Goal: Task Accomplishment & Management: Use online tool/utility

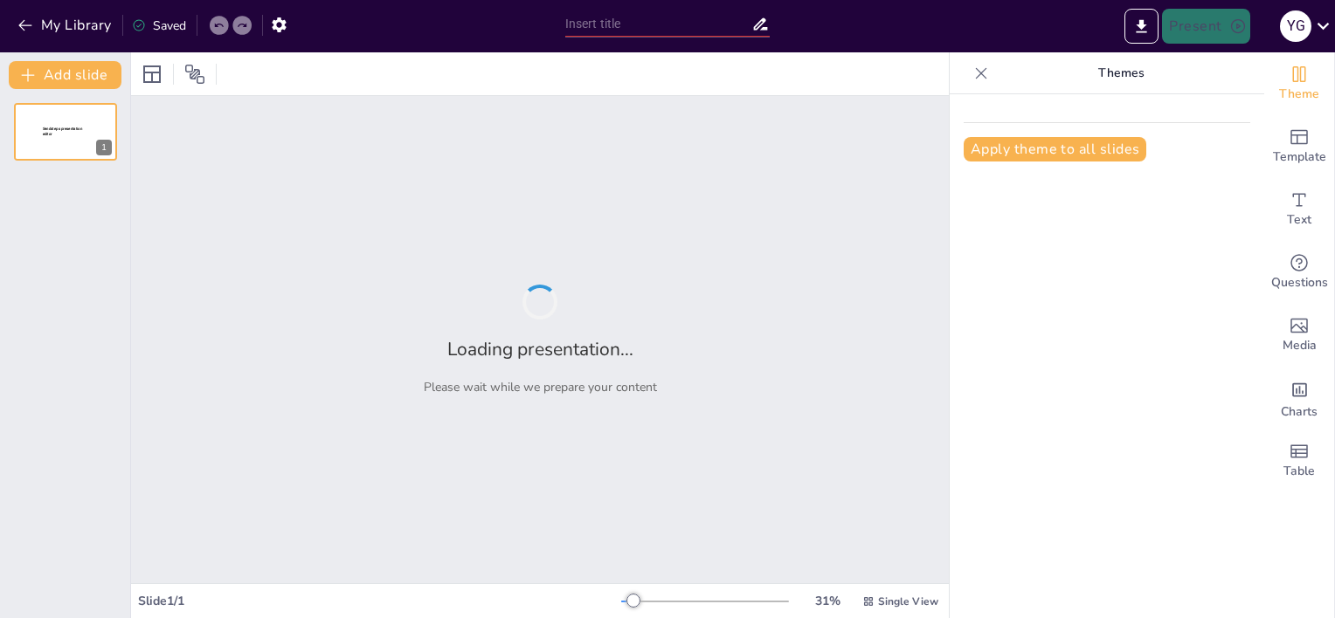
type input "Building a Sports and Fitness Presentation: A 16-Slide Framework"
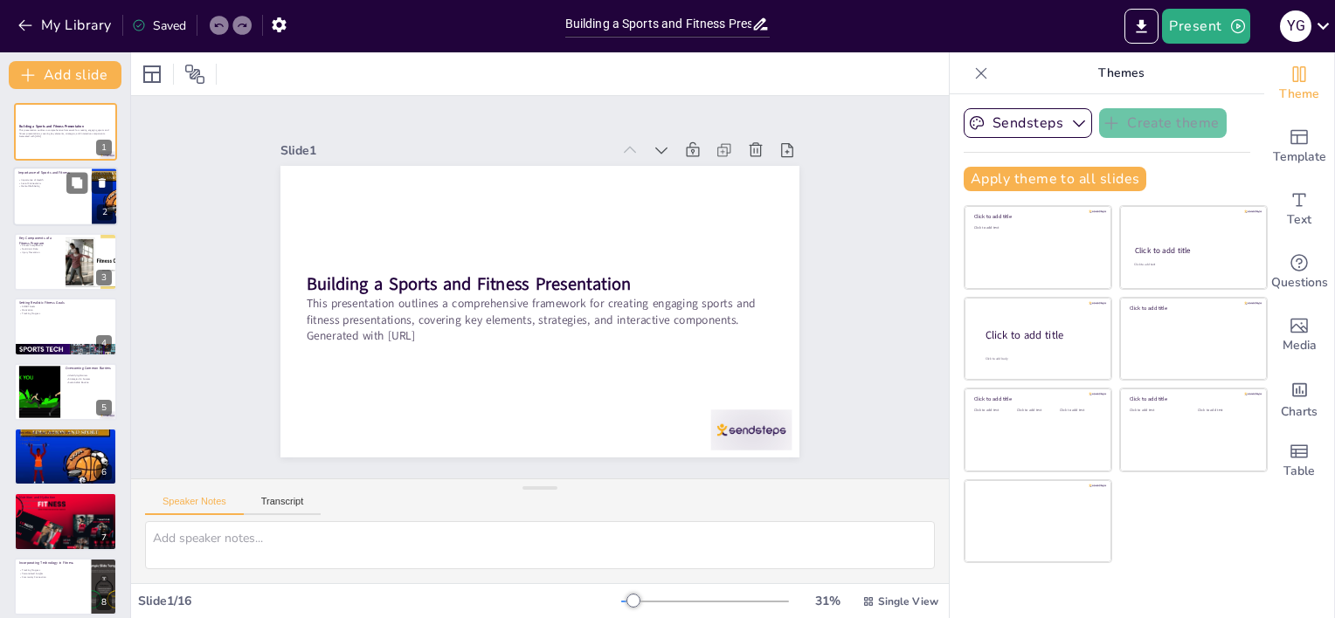
click at [55, 217] on div at bounding box center [65, 197] width 105 height 59
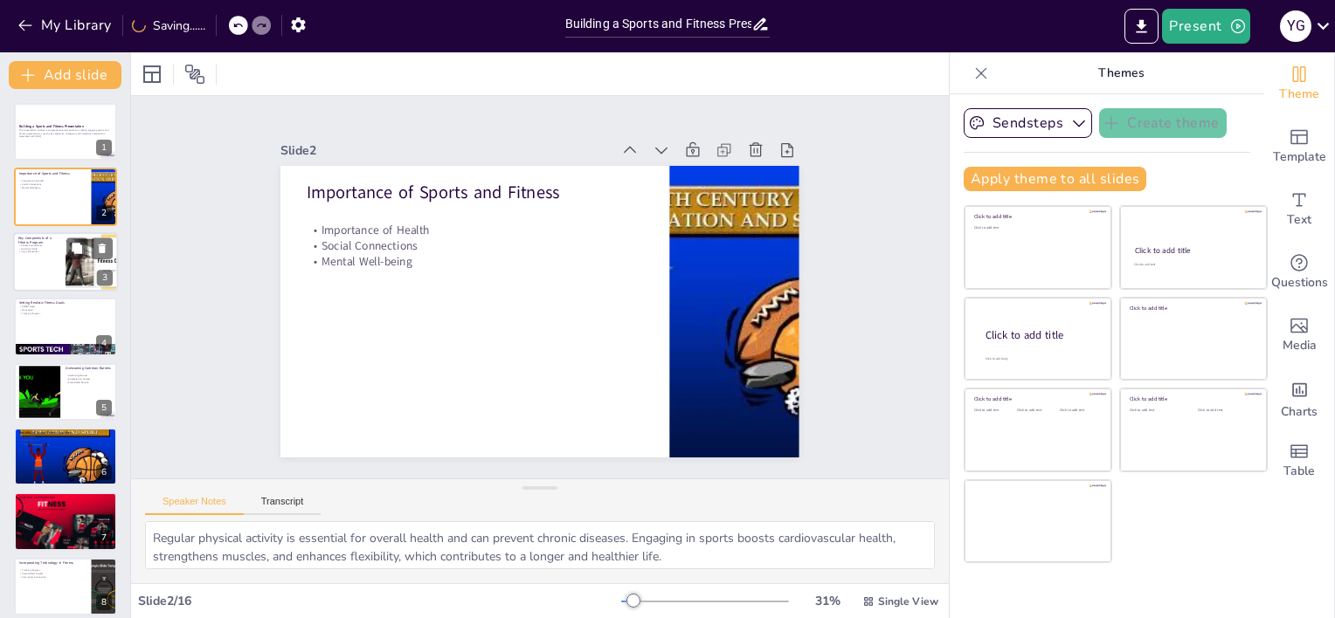
click at [49, 259] on div at bounding box center [65, 261] width 105 height 59
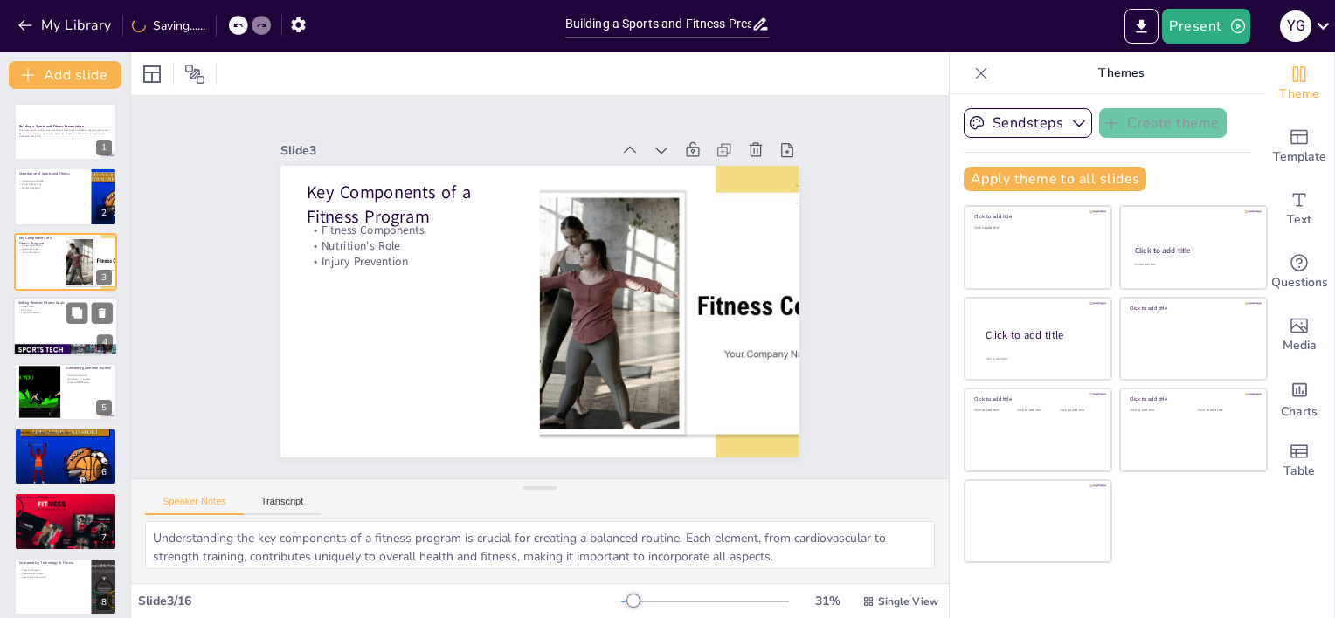
click at [43, 329] on div at bounding box center [65, 326] width 105 height 59
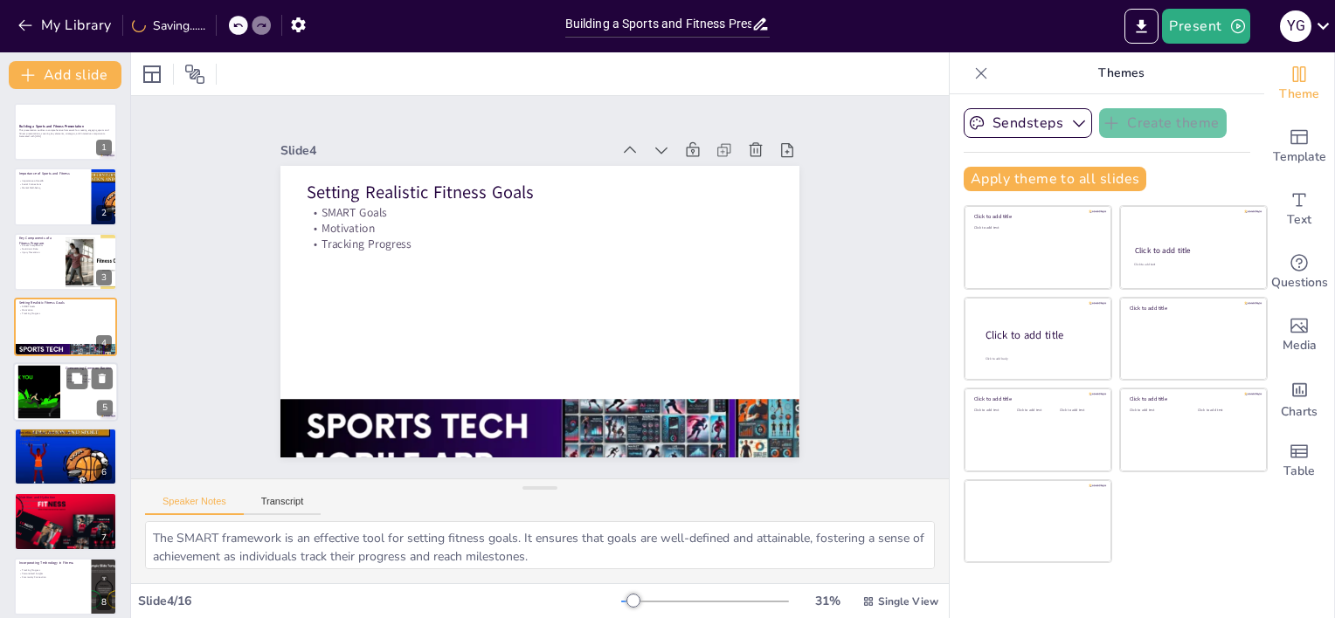
click at [38, 369] on div at bounding box center [39, 391] width 94 height 53
type textarea "Recognizing personal barriers is the first step in overcoming them. By understa…"
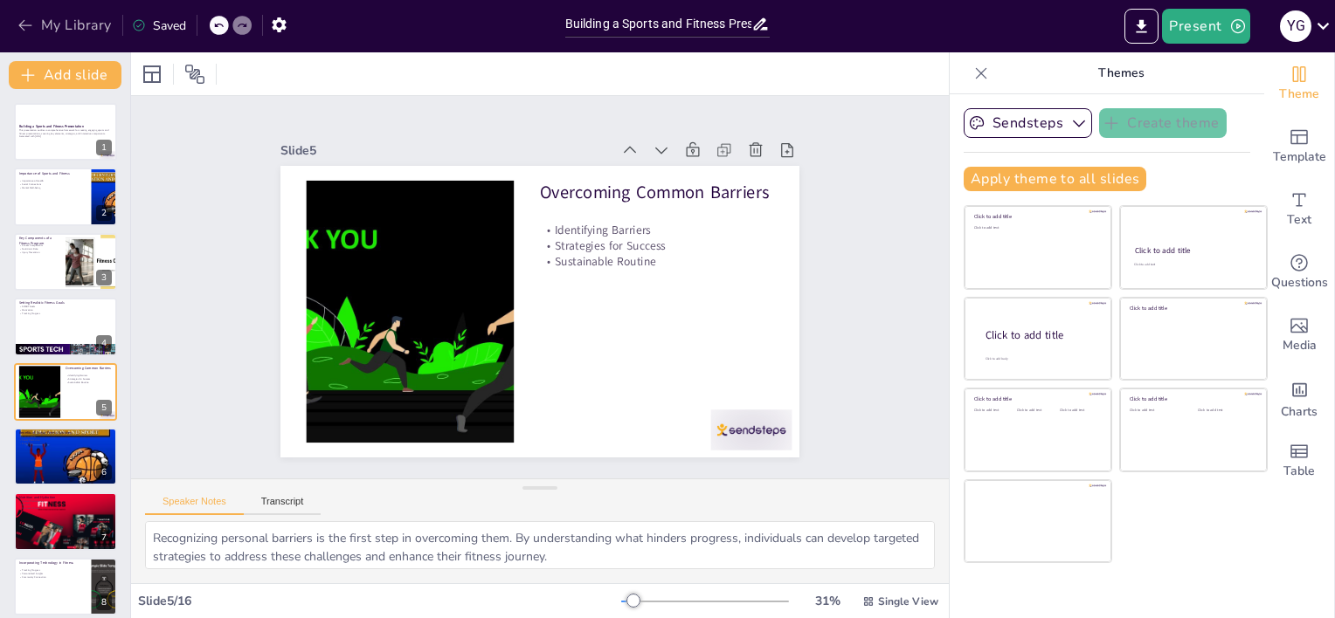
click at [21, 17] on icon "button" at bounding box center [25, 25] width 17 height 17
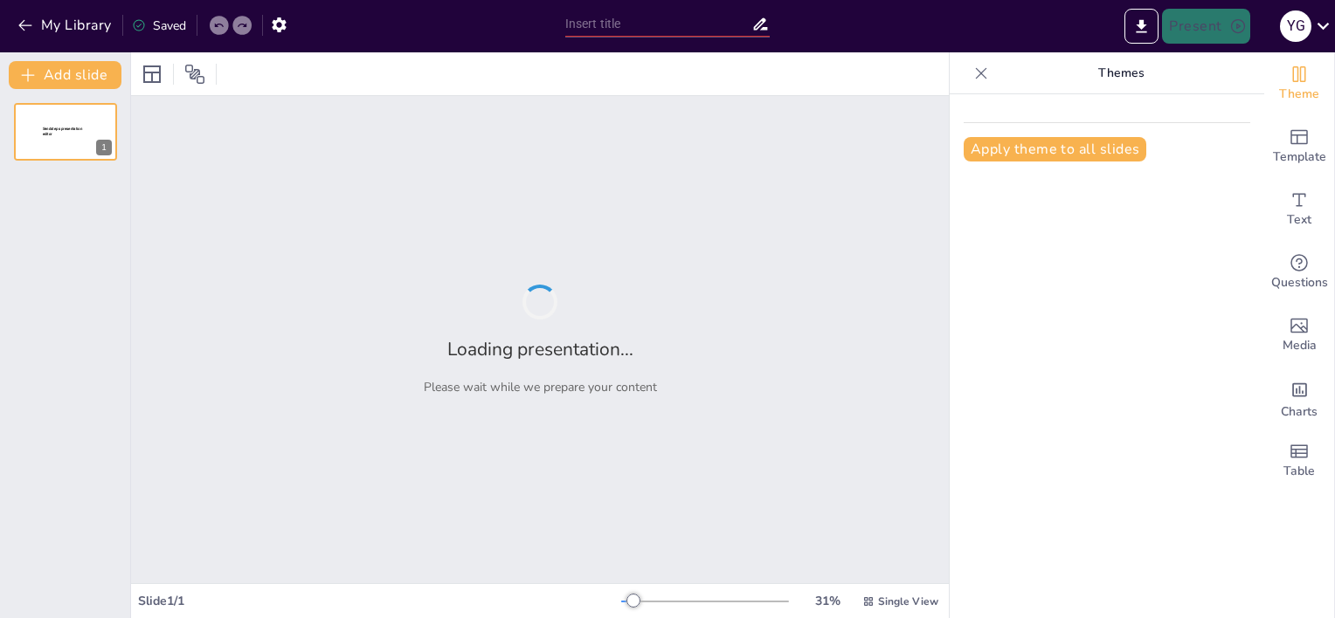
type input "The Role of Technology in Enhancing Sports and Fitness"
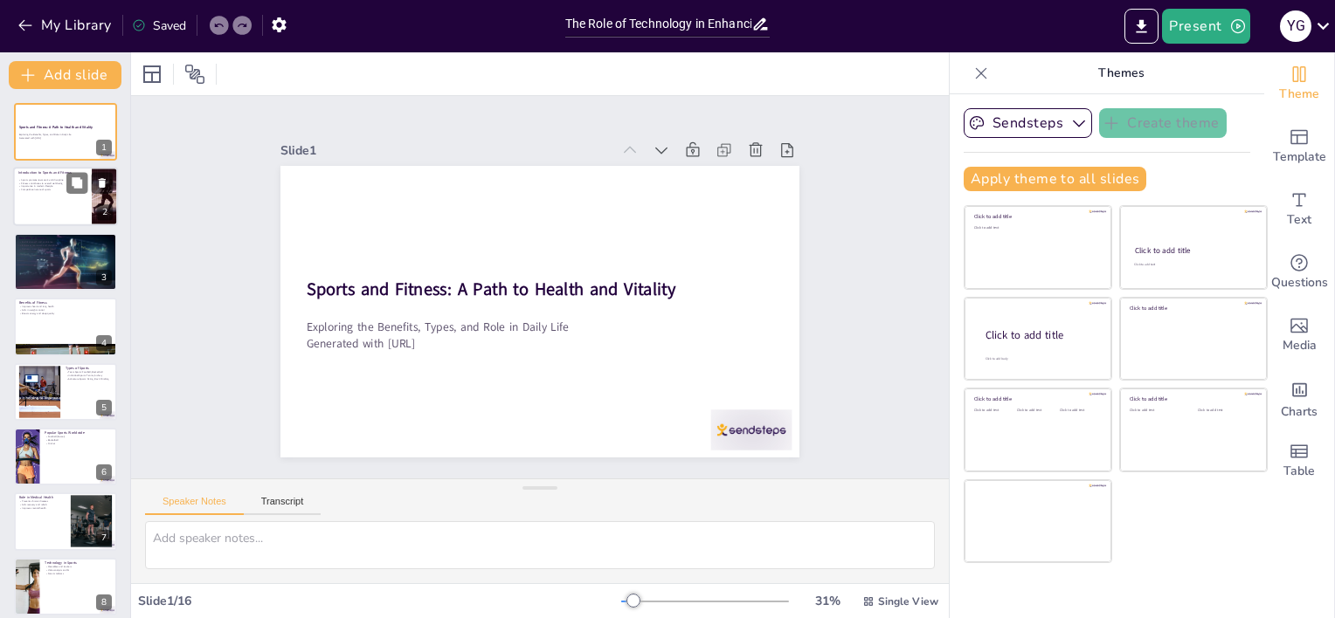
click at [93, 216] on div at bounding box center [105, 197] width 71 height 59
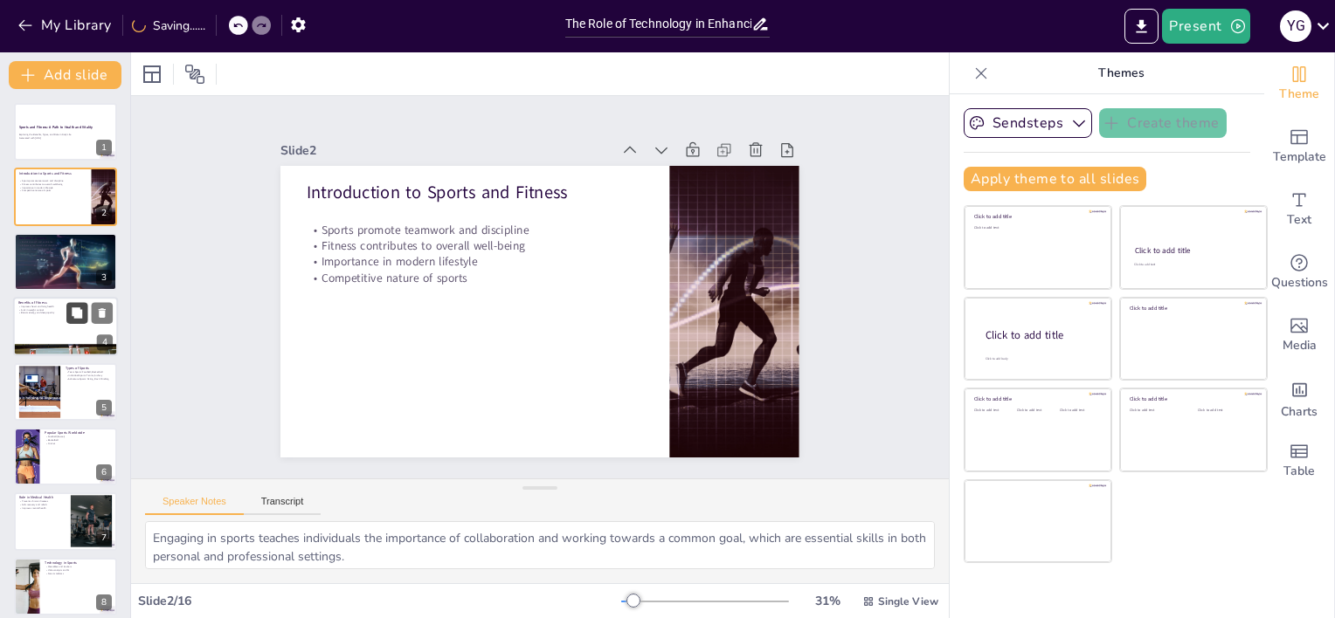
click at [85, 320] on button at bounding box center [76, 313] width 21 height 21
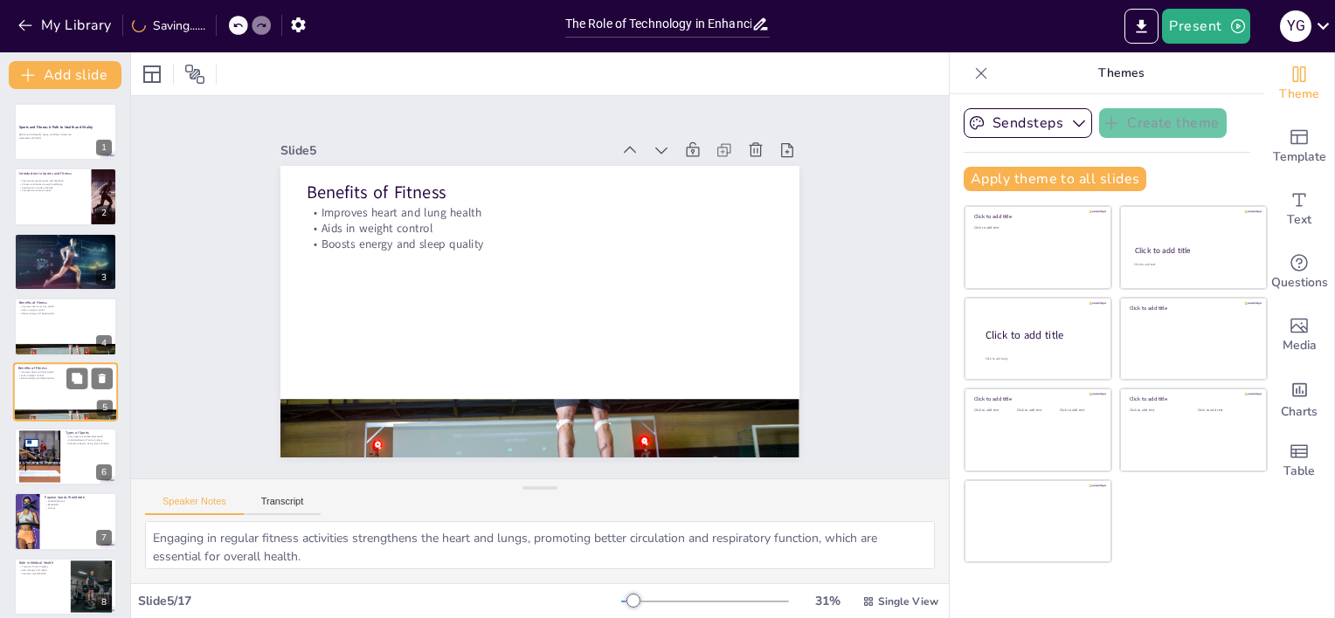
scroll to position [38, 0]
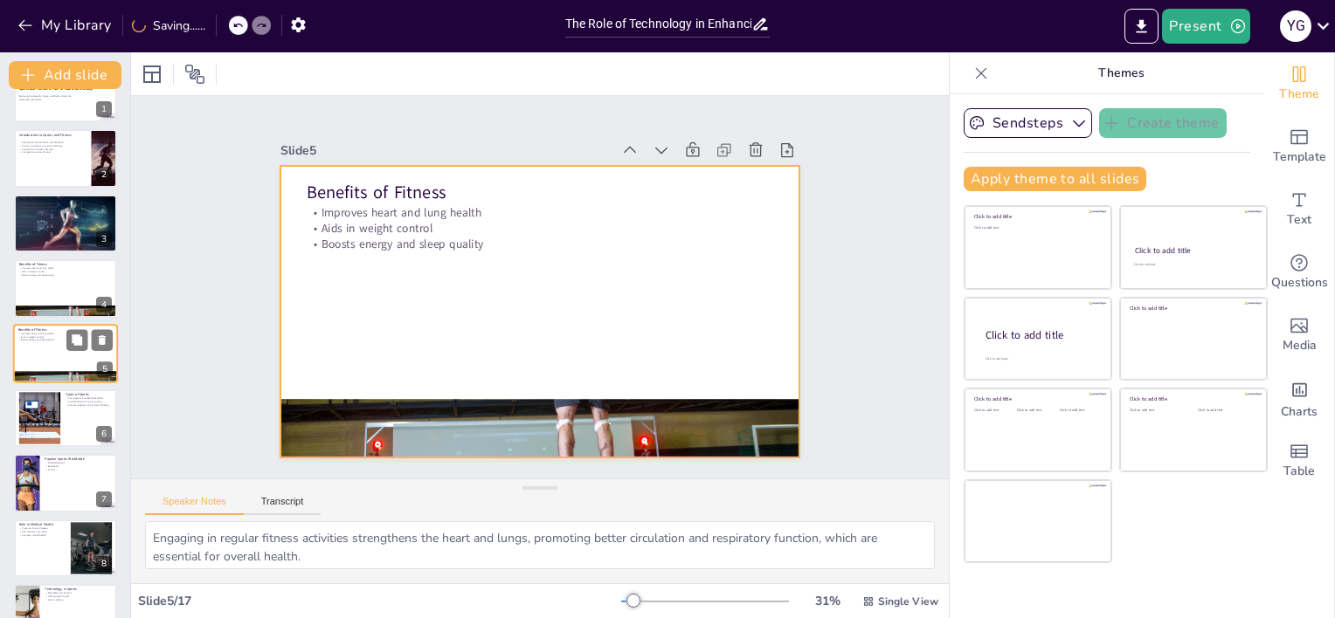
click at [66, 365] on div at bounding box center [65, 353] width 105 height 59
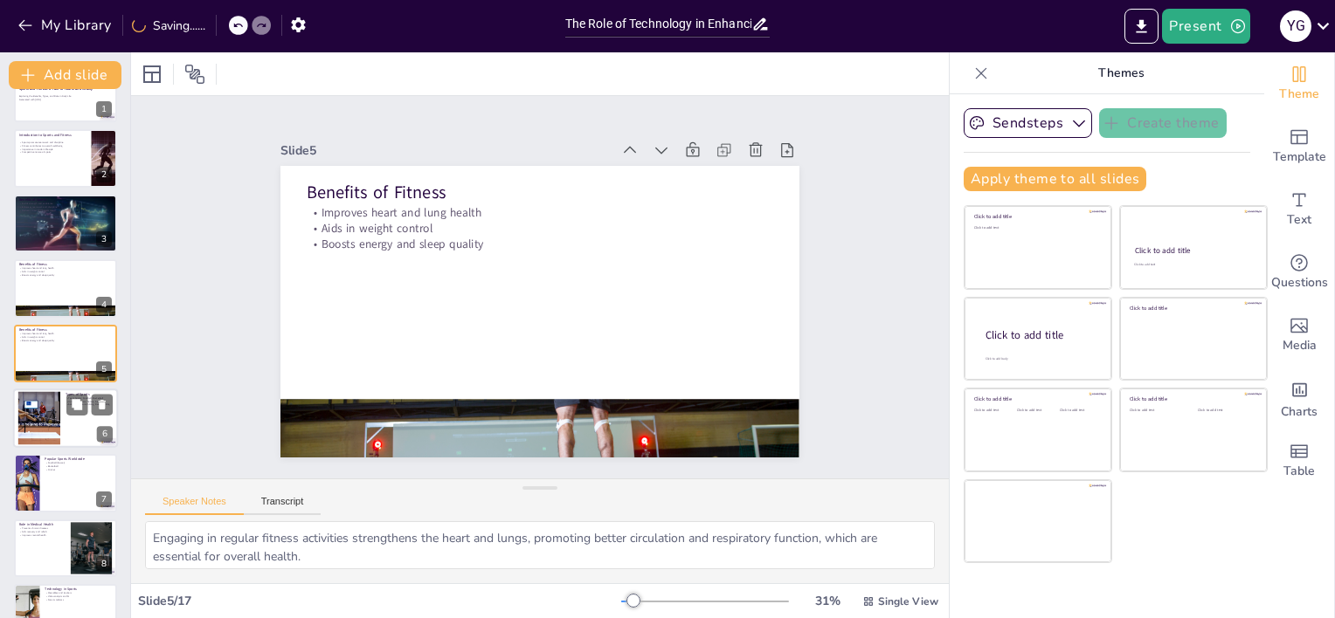
click at [84, 423] on div at bounding box center [65, 418] width 105 height 59
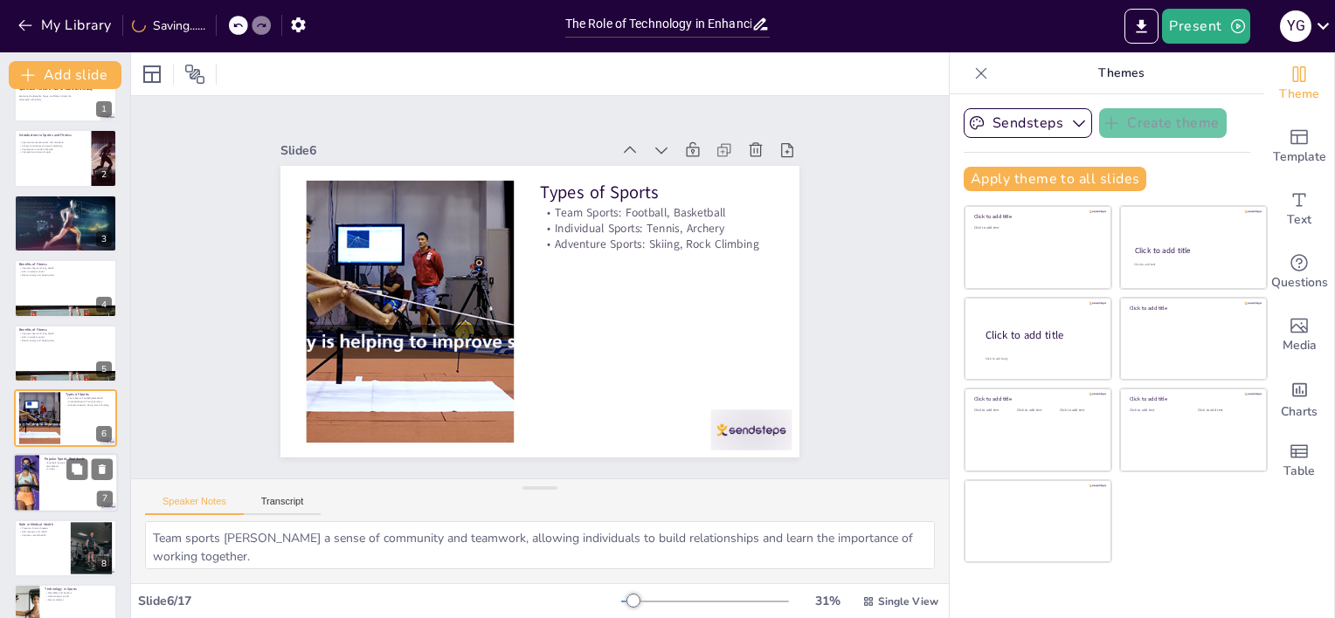
scroll to position [103, 0]
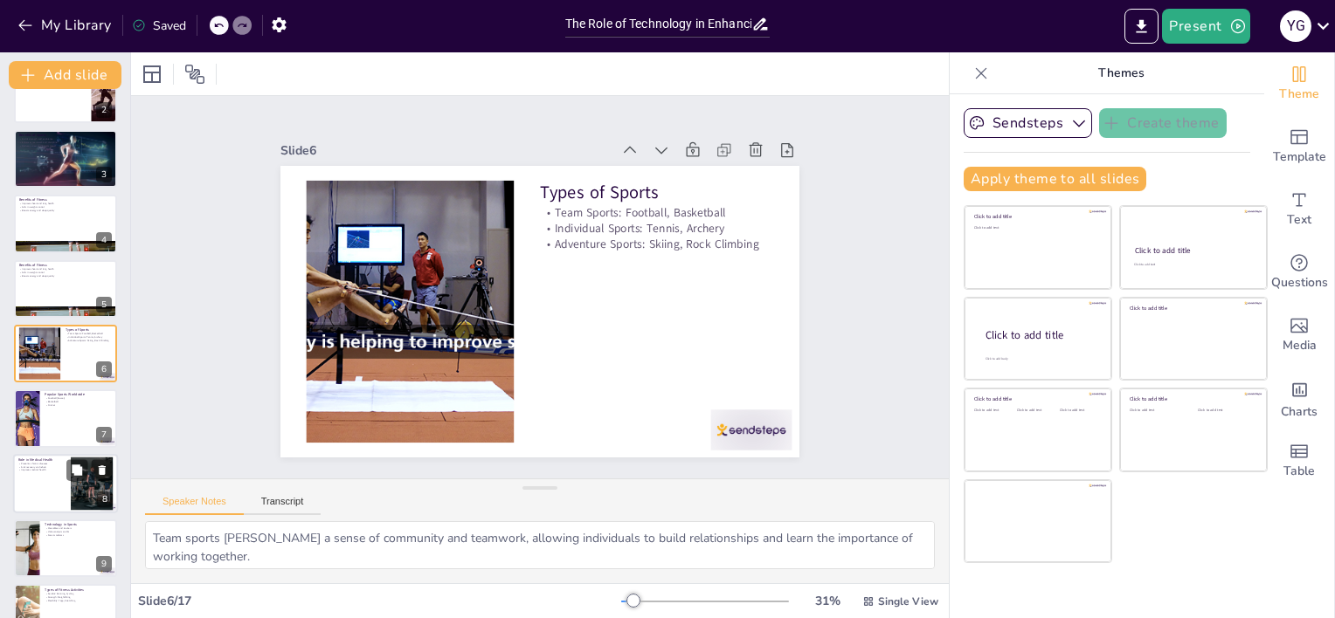
click at [114, 486] on div at bounding box center [65, 483] width 105 height 59
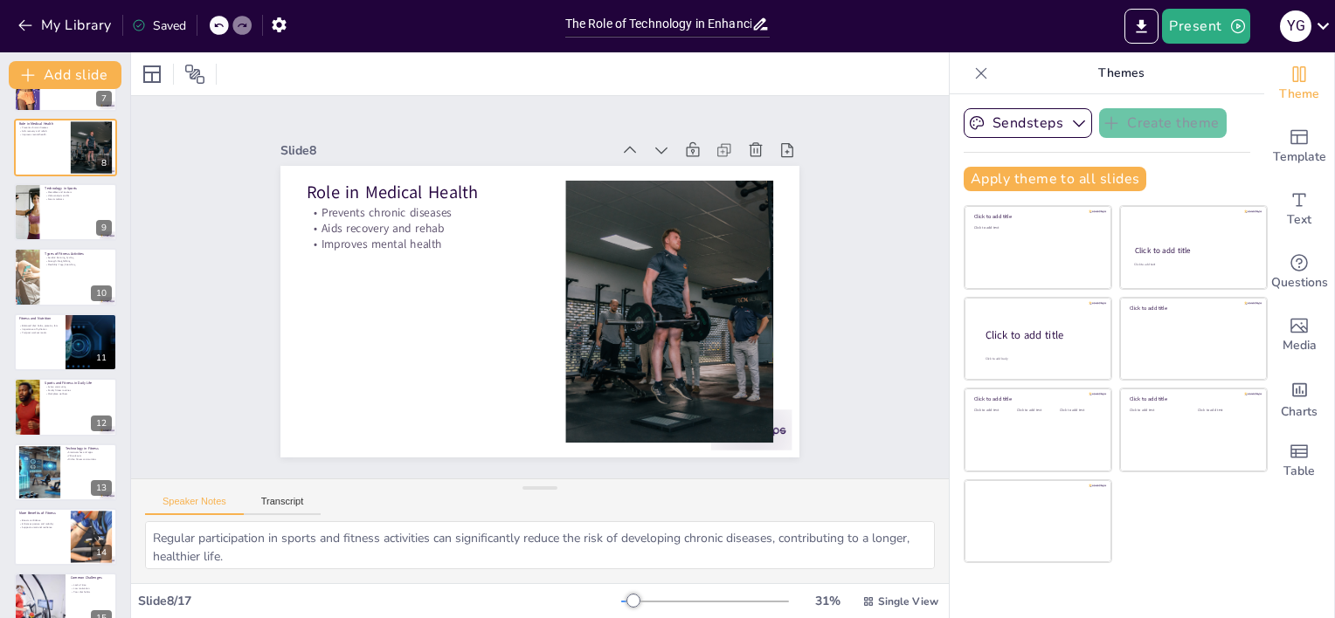
scroll to position [595, 0]
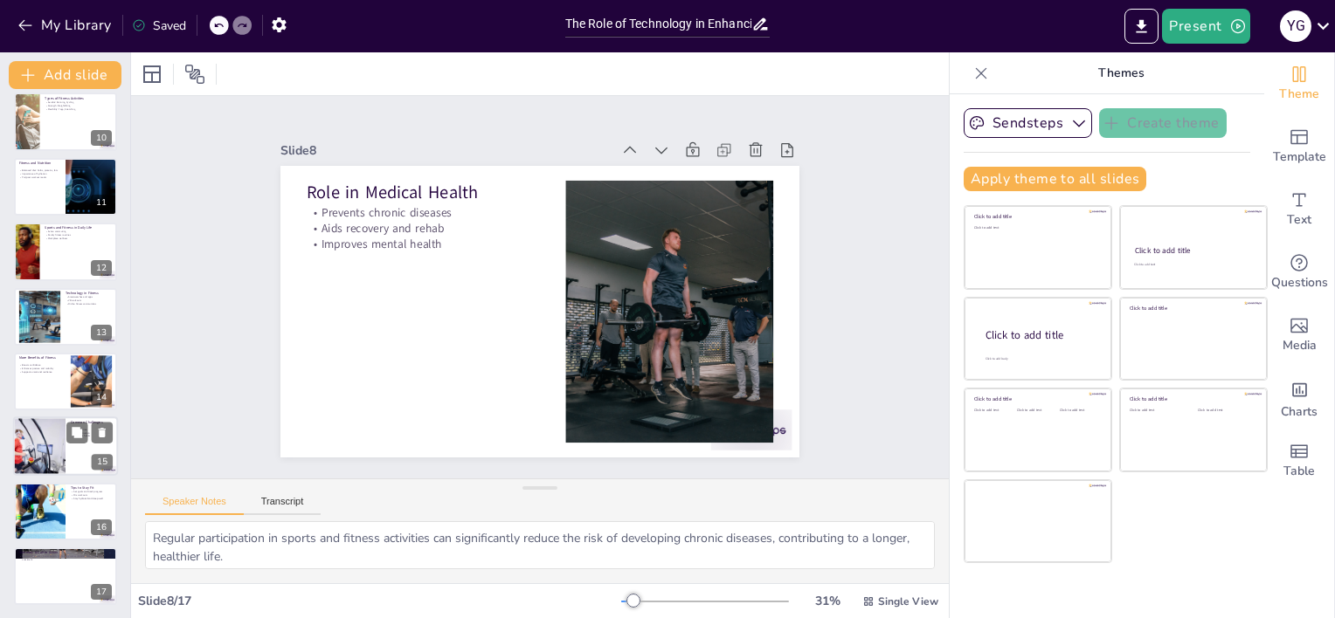
click at [18, 424] on div at bounding box center [40, 446] width 74 height 59
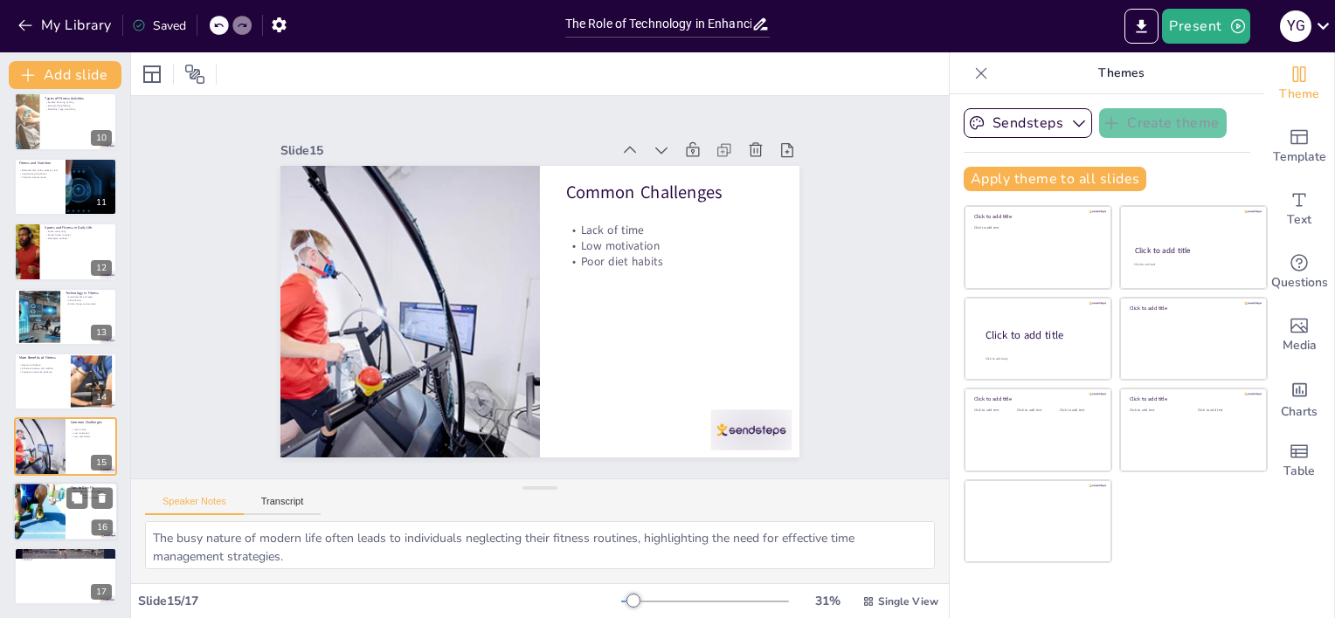
click at [97, 511] on div at bounding box center [65, 511] width 105 height 59
type textarea "Establishing clear goals and monitoring progress helps individuals stay account…"
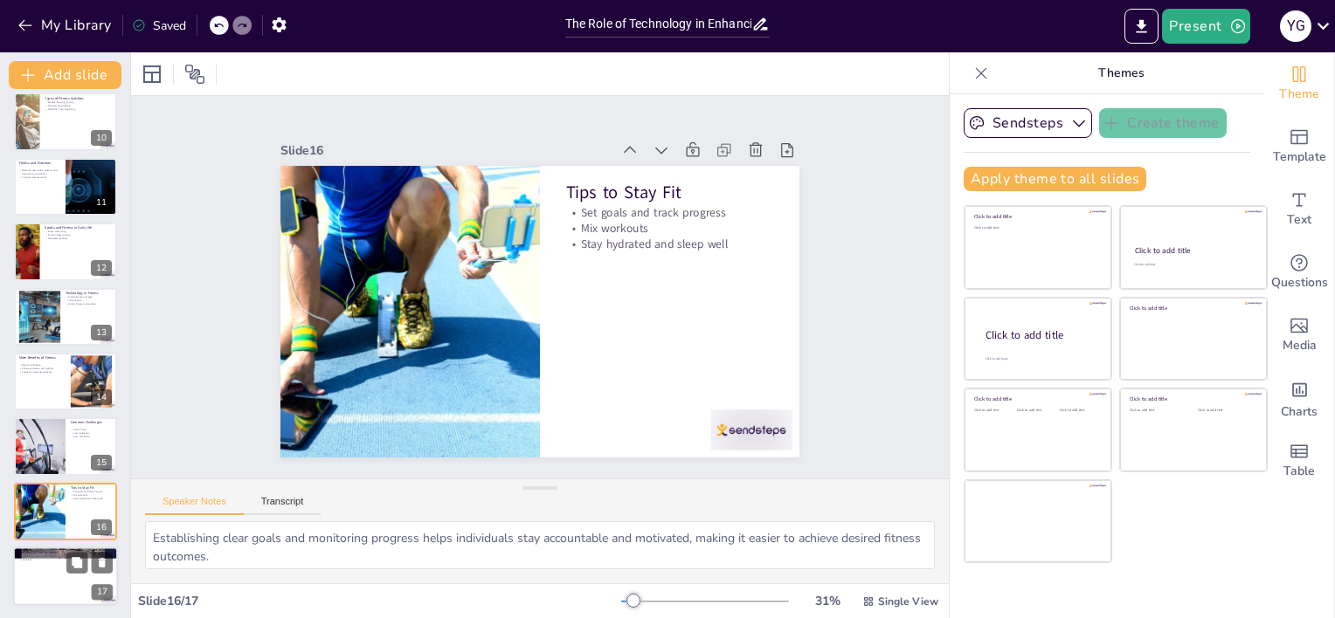
click at [80, 584] on div at bounding box center [65, 576] width 105 height 59
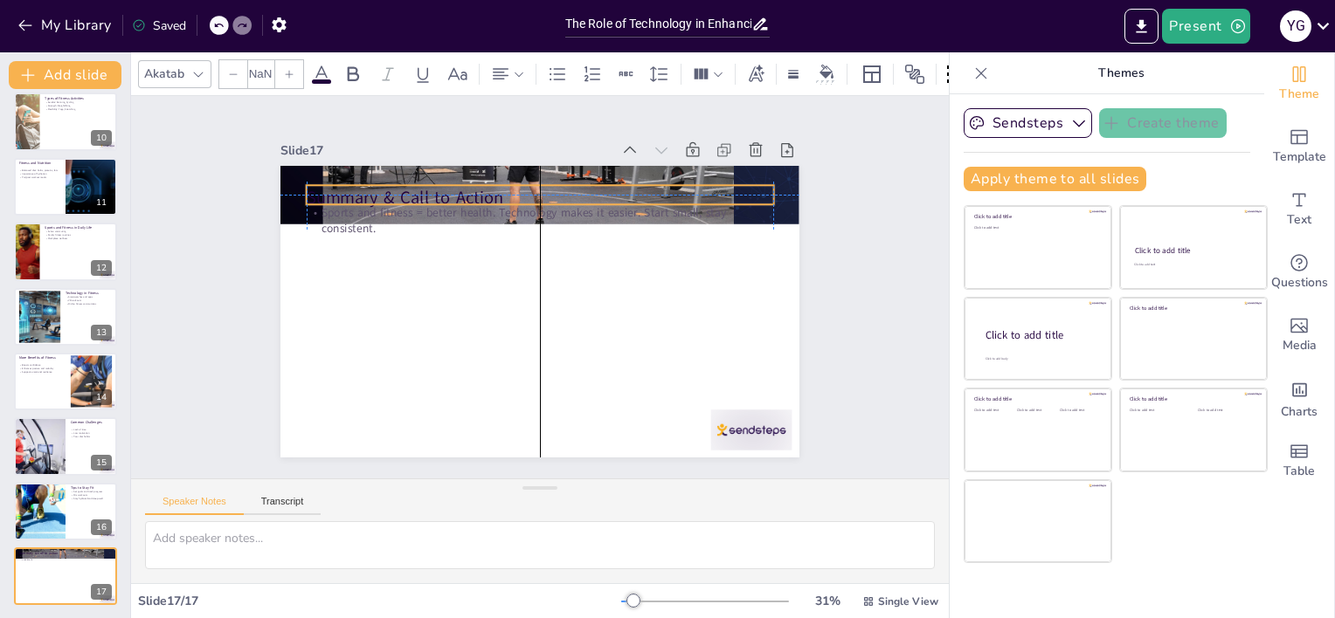
type input "48"
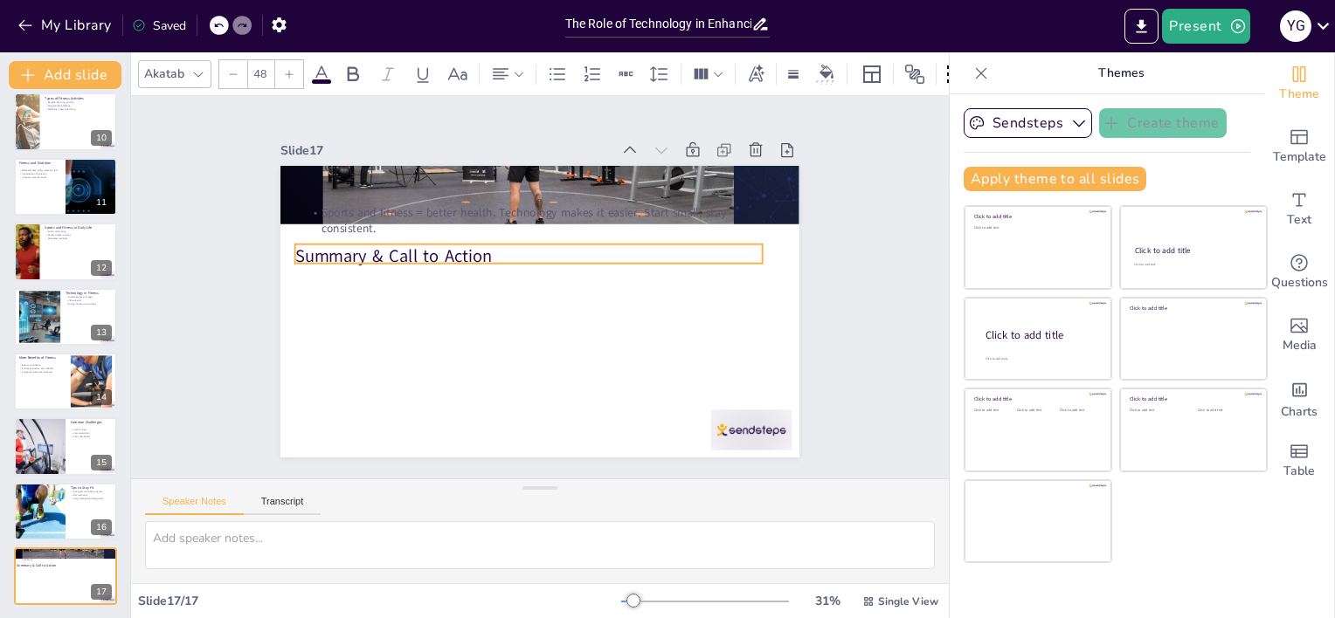
drag, startPoint x: 494, startPoint y: 186, endPoint x: 482, endPoint y: 249, distance: 64.1
click at [512, 249] on p "Summary & Call to Action" at bounding box center [572, 282] width 121 height 461
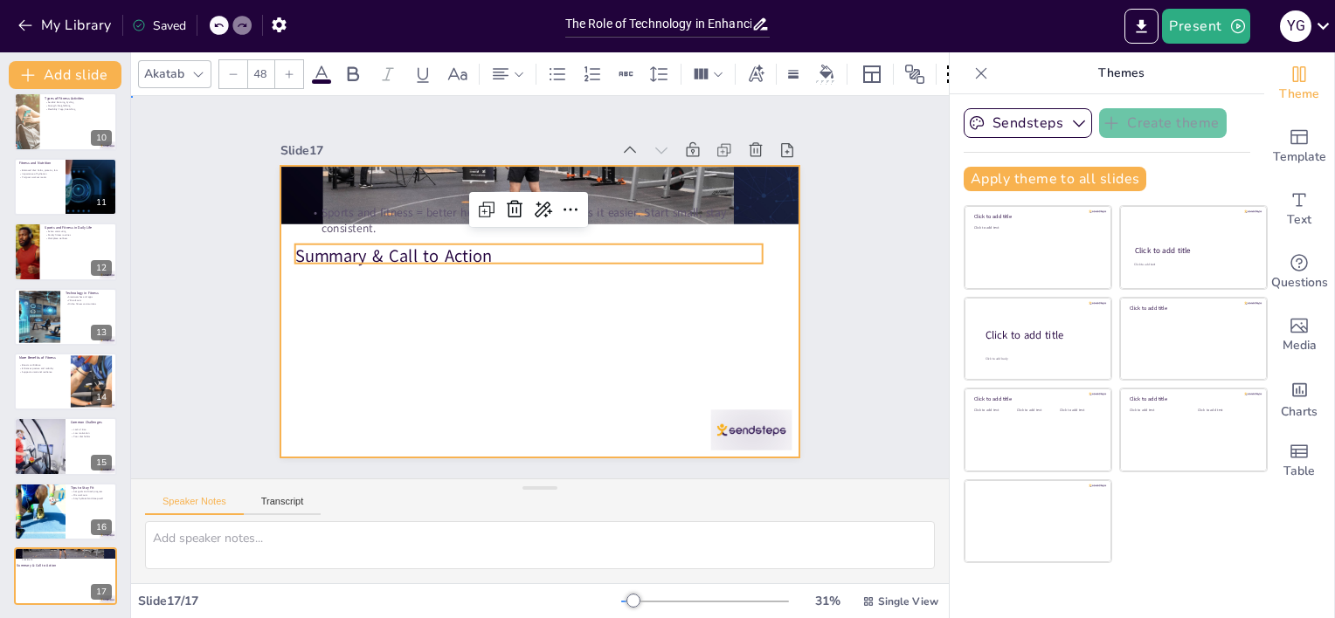
click at [505, 346] on div at bounding box center [561, 274] width 512 height 595
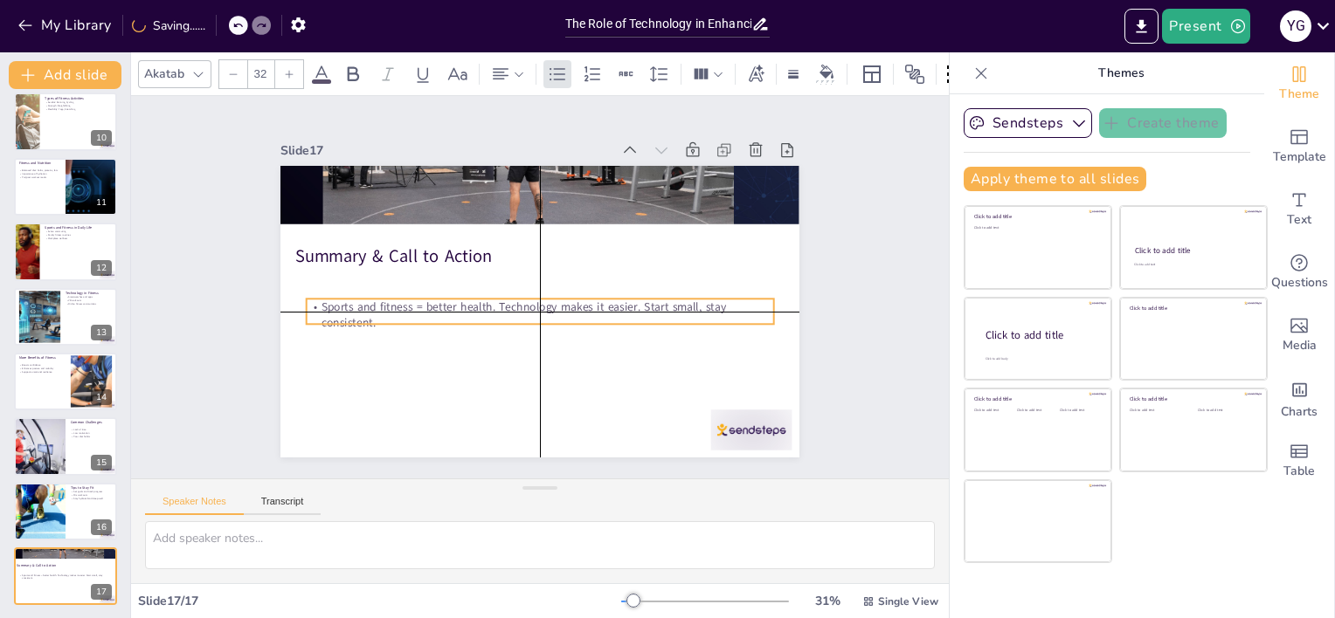
drag, startPoint x: 419, startPoint y: 214, endPoint x: 417, endPoint y: 310, distance: 96.1
click at [417, 310] on p "Sports and fitness = better health. Technology makes it easier. Start small, st…" at bounding box center [560, 305] width 336 height 369
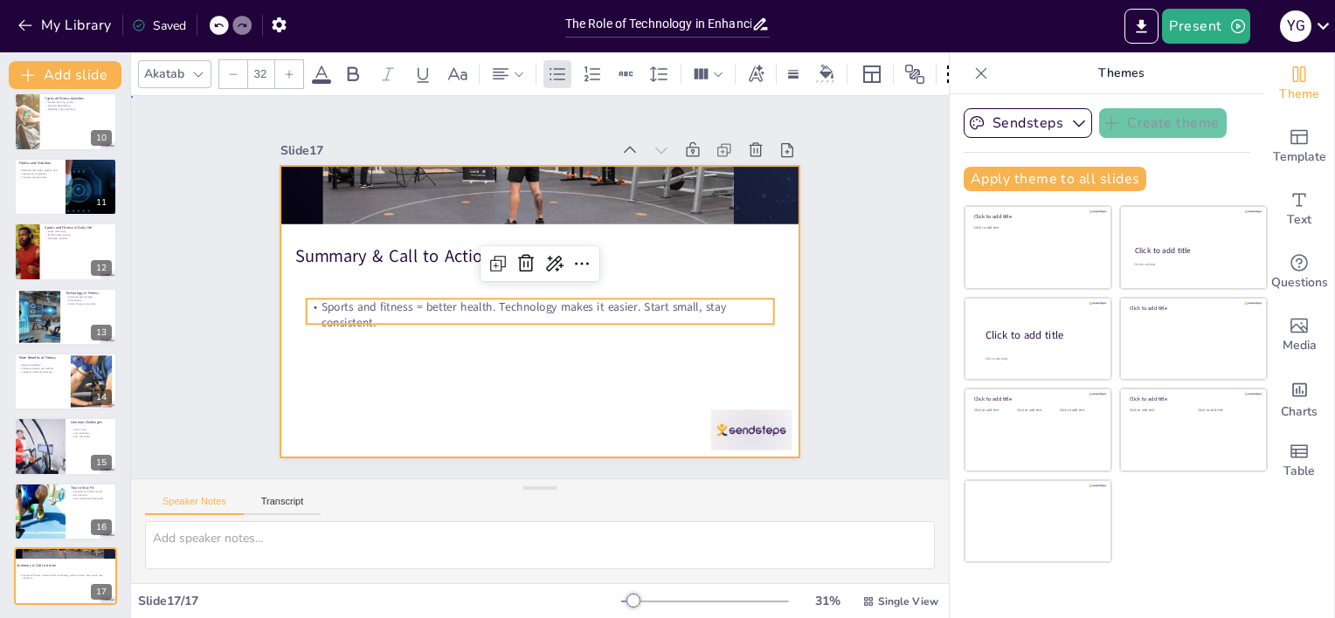
click at [454, 374] on div at bounding box center [525, 267] width 591 height 541
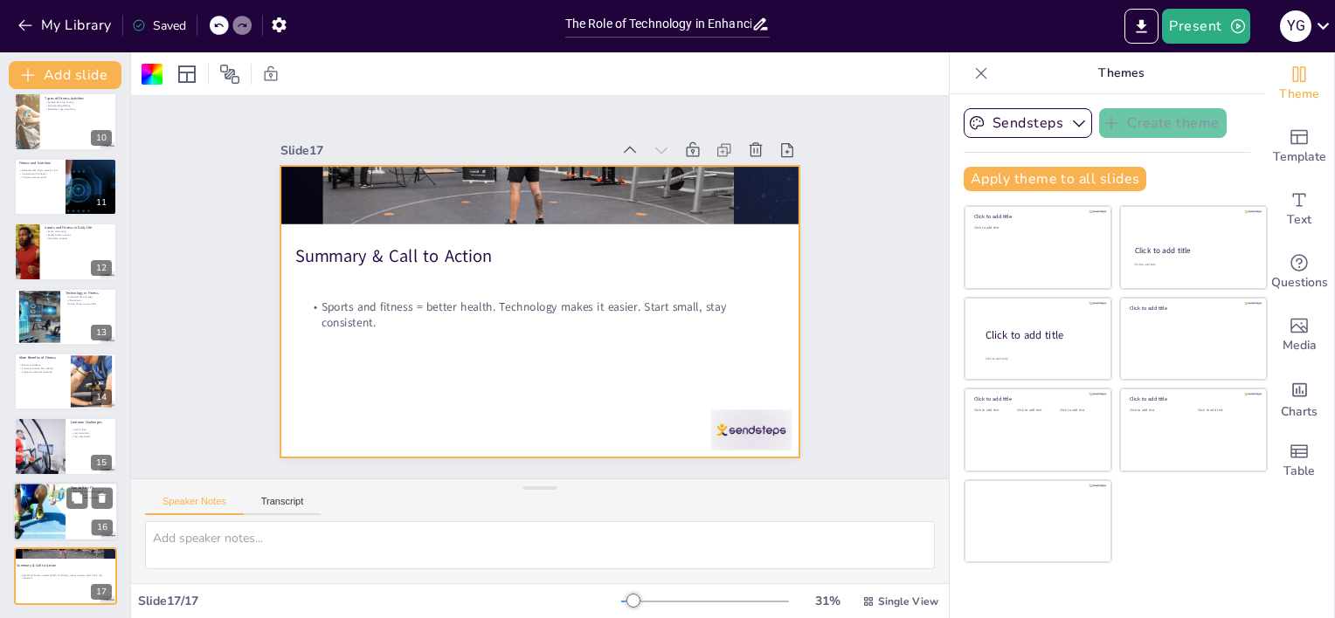
click at [27, 492] on div at bounding box center [39, 511] width 89 height 59
type textarea "Establishing clear goals and monitoring progress helps individuals stay account…"
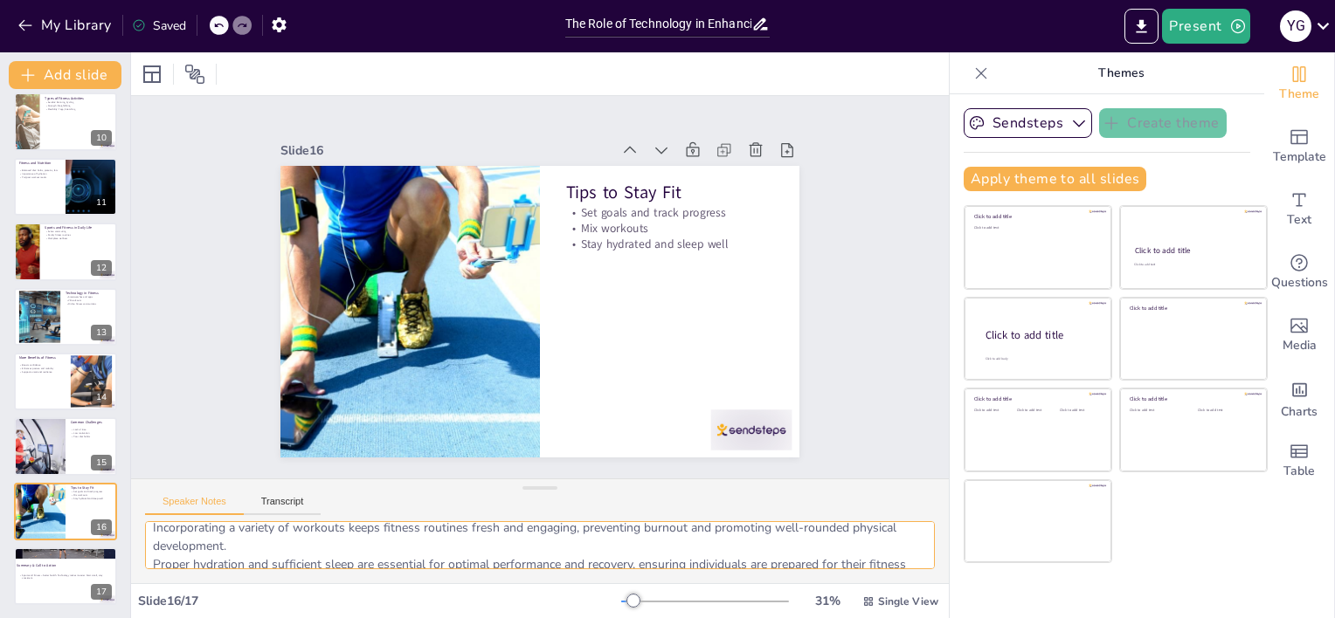
scroll to position [0, 0]
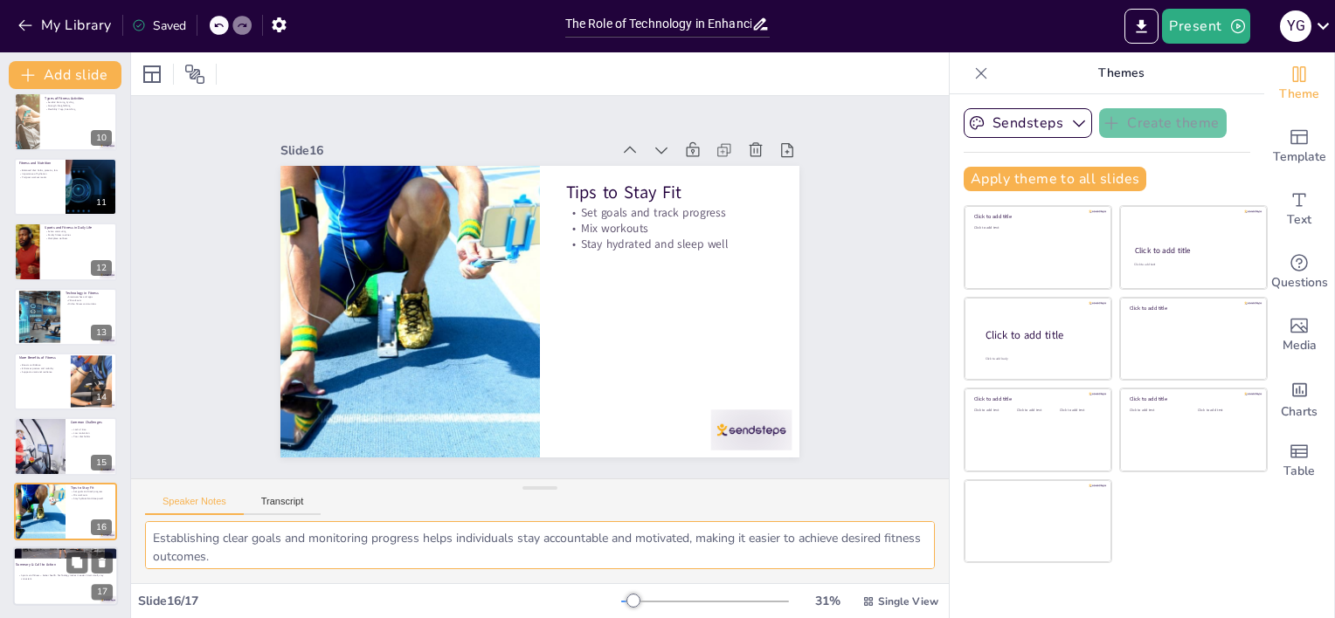
click at [59, 583] on div at bounding box center [65, 576] width 105 height 59
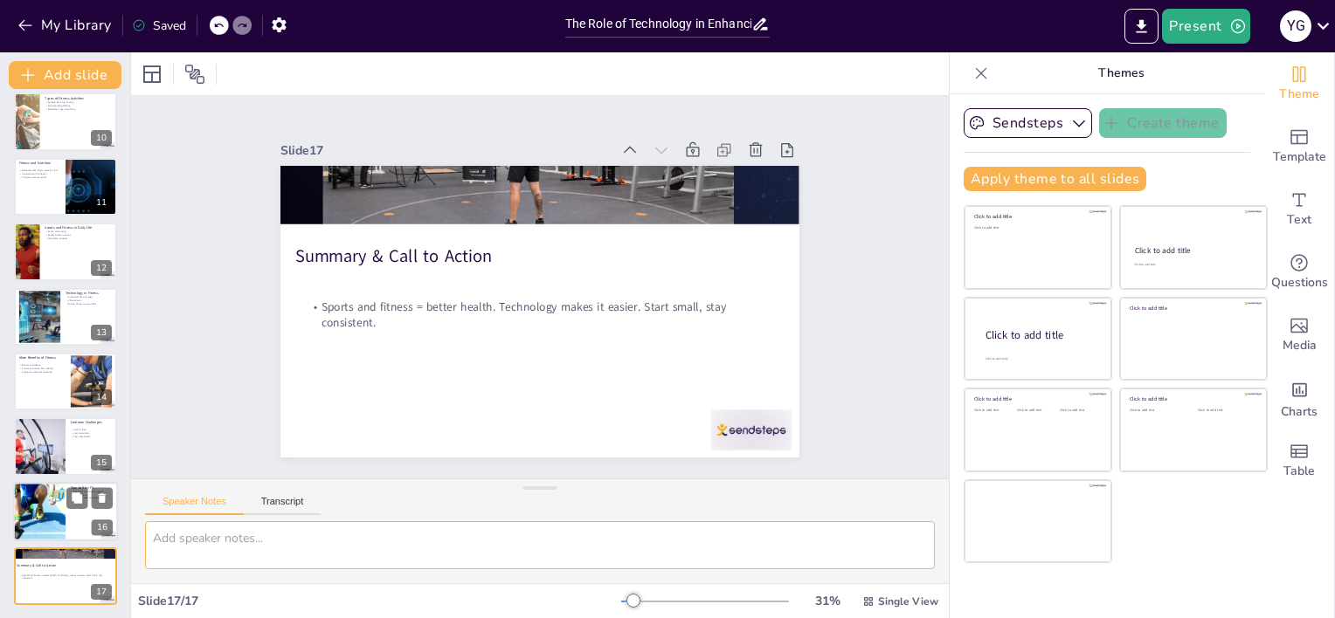
click at [58, 518] on div at bounding box center [39, 511] width 89 height 59
type textarea "Establishing clear goals and monitoring progress helps individuals stay account…"
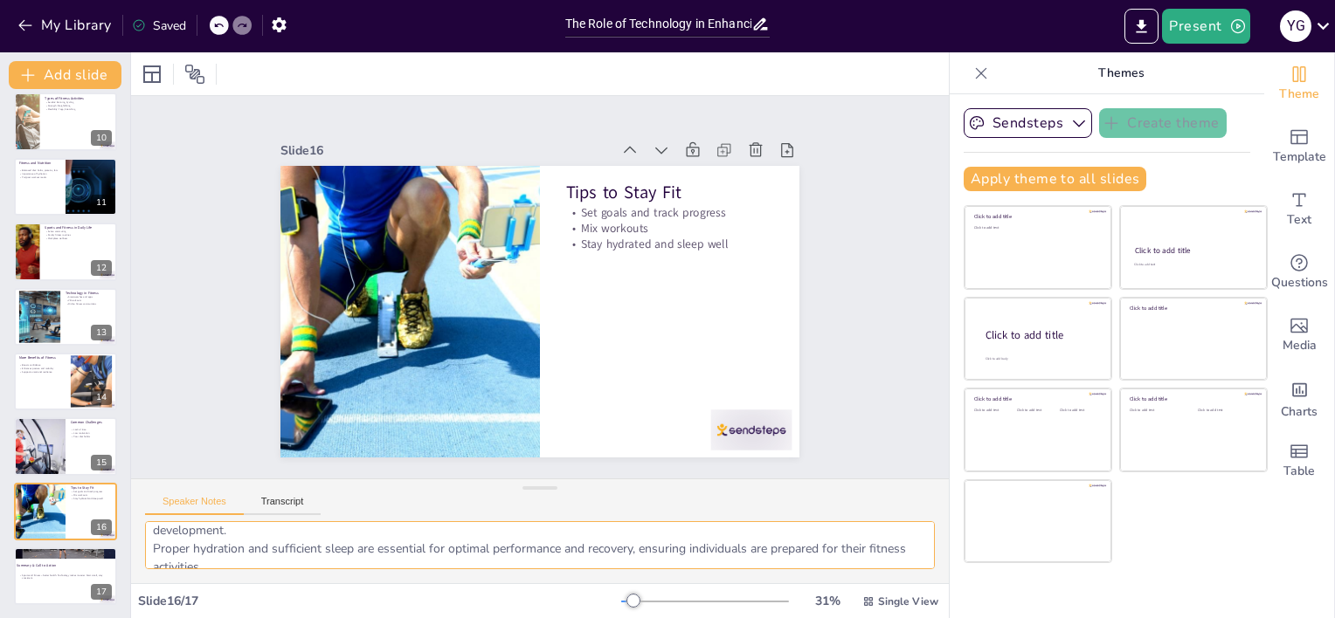
scroll to position [77, 0]
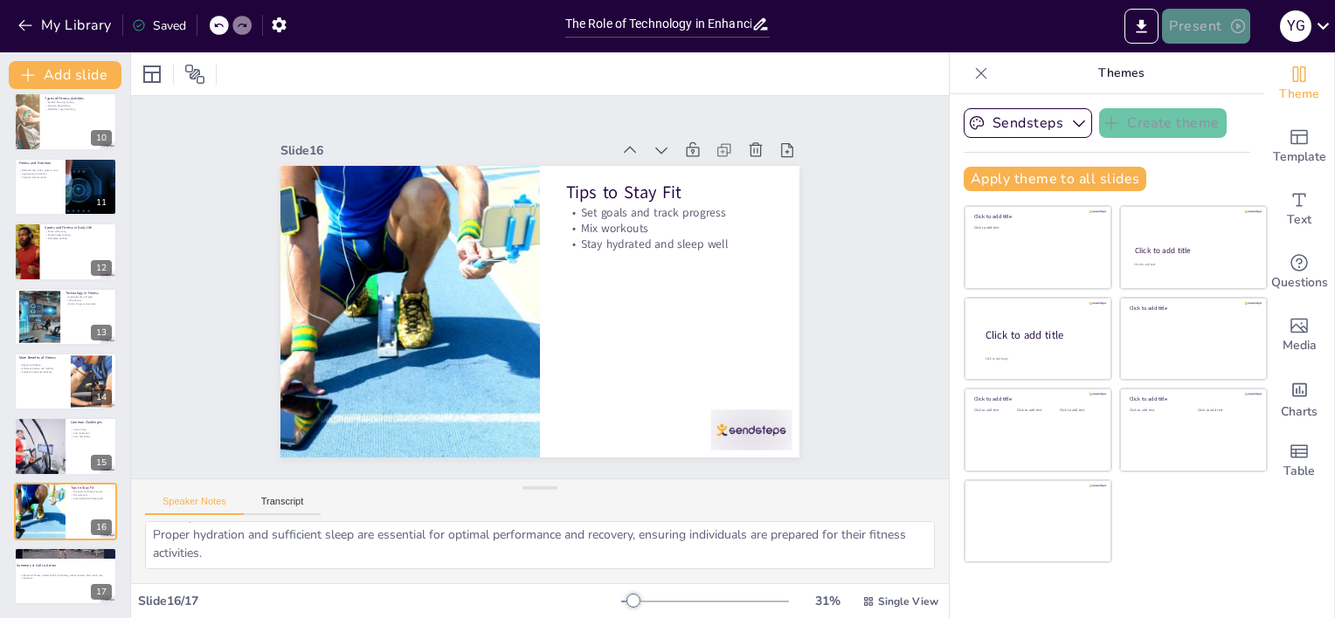
click at [1230, 36] on button "Present" at bounding box center [1205, 26] width 87 height 35
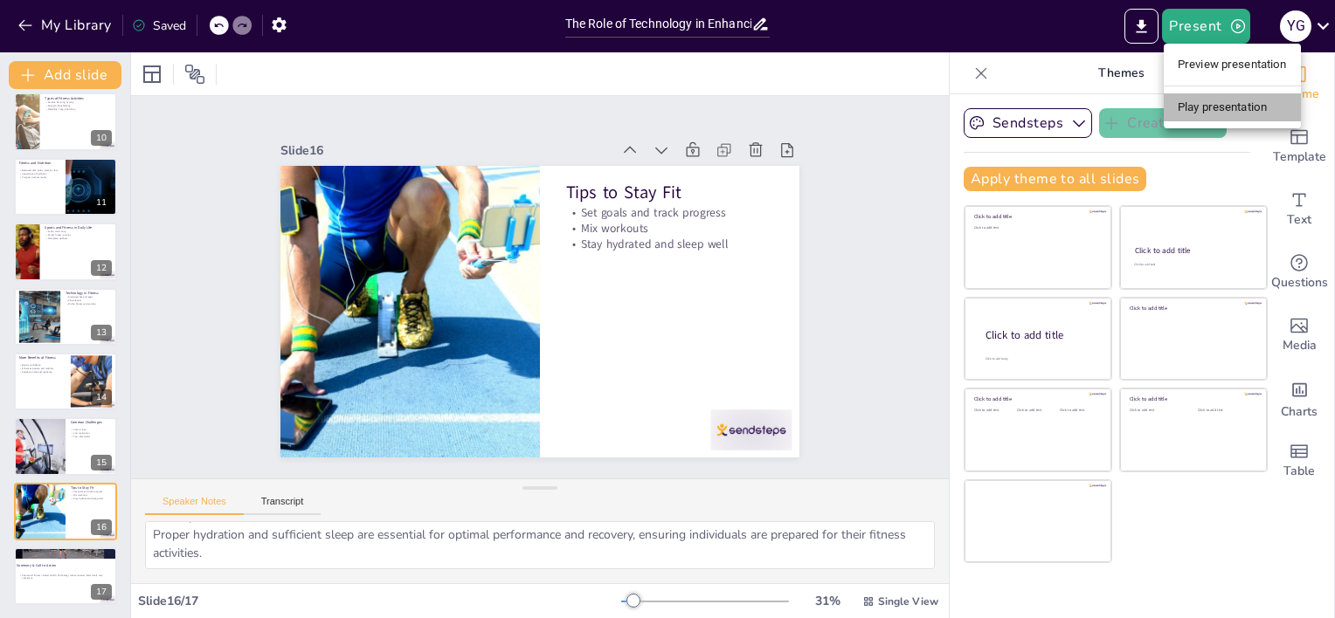
click at [1236, 105] on li "Play presentation" at bounding box center [1231, 107] width 137 height 28
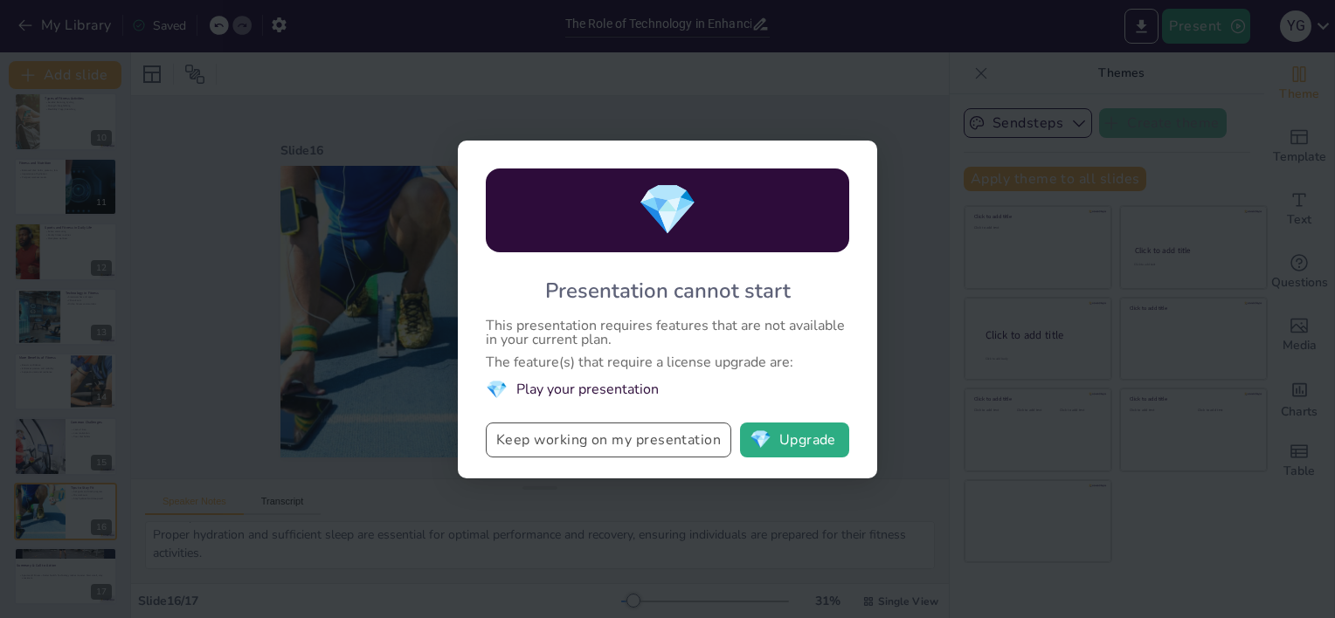
click at [656, 444] on button "Keep working on my presentation" at bounding box center [608, 440] width 245 height 35
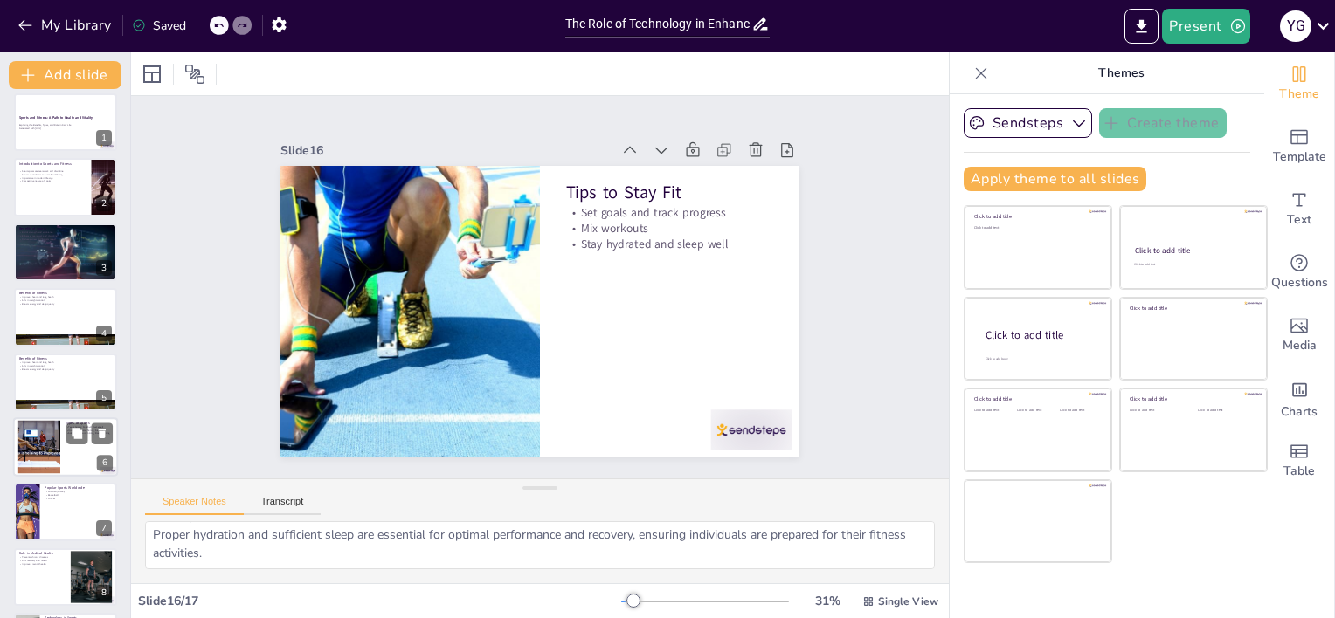
scroll to position [0, 0]
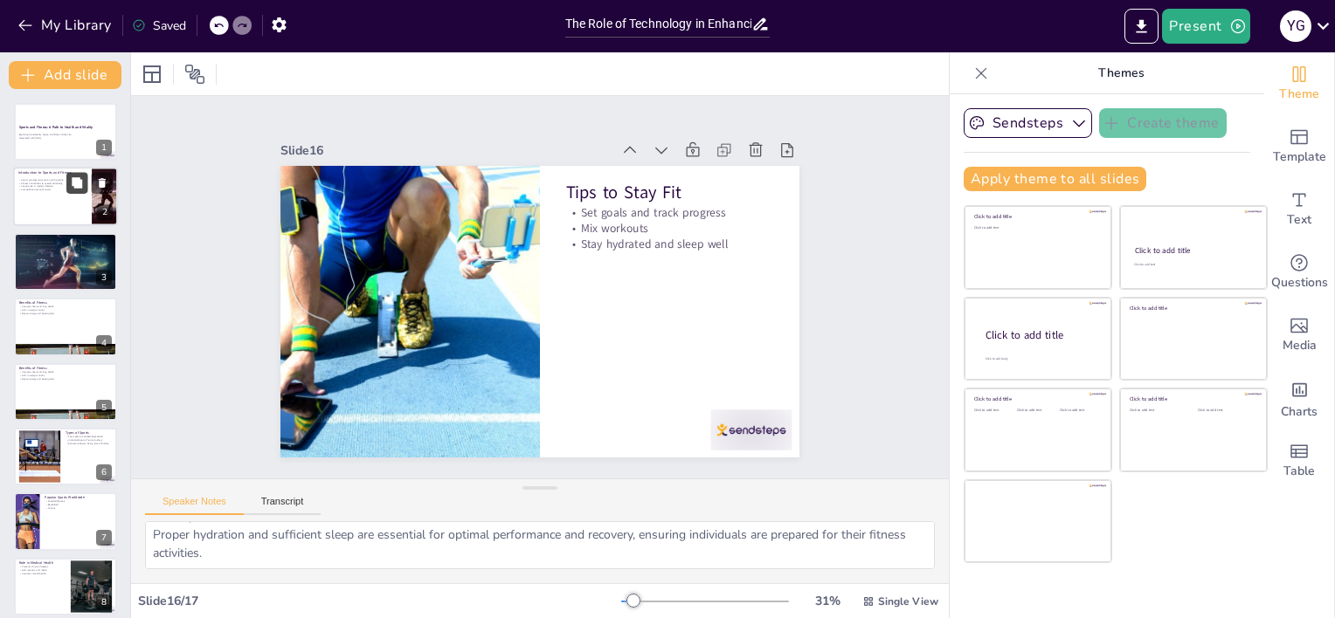
drag, startPoint x: 46, startPoint y: 156, endPoint x: 81, endPoint y: 182, distance: 43.2
click at [50, 156] on div at bounding box center [65, 132] width 103 height 58
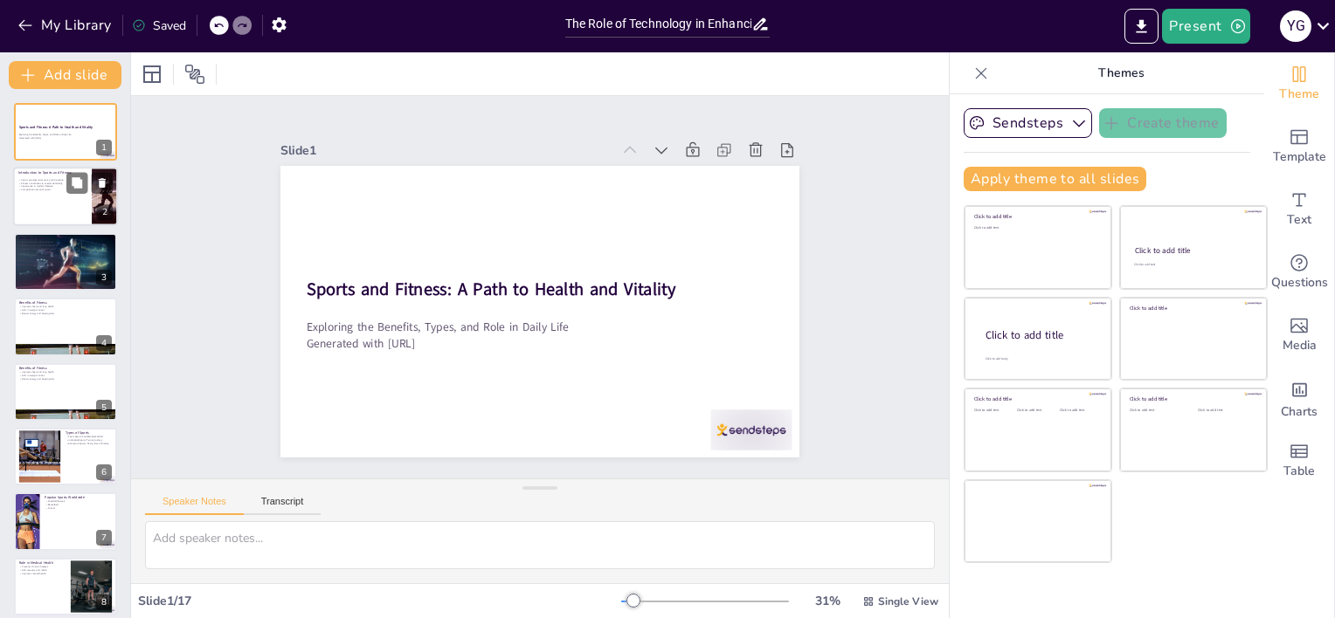
click at [45, 194] on div at bounding box center [65, 197] width 105 height 59
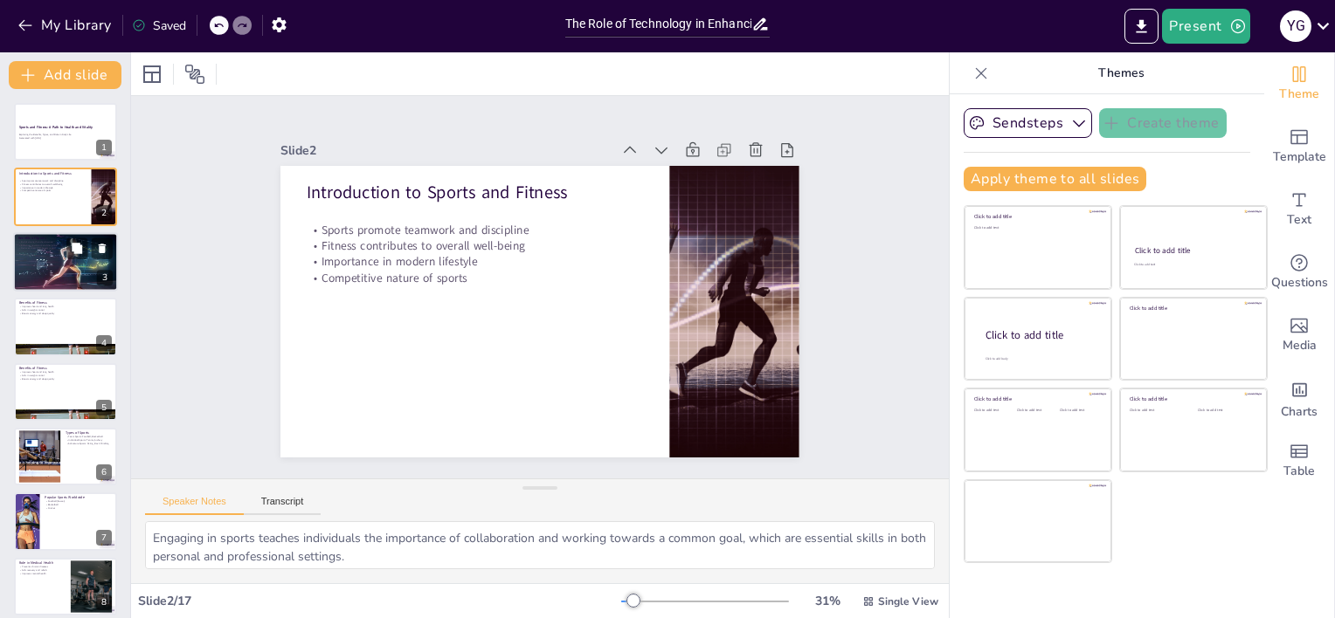
click at [82, 264] on div at bounding box center [66, 261] width 106 height 59
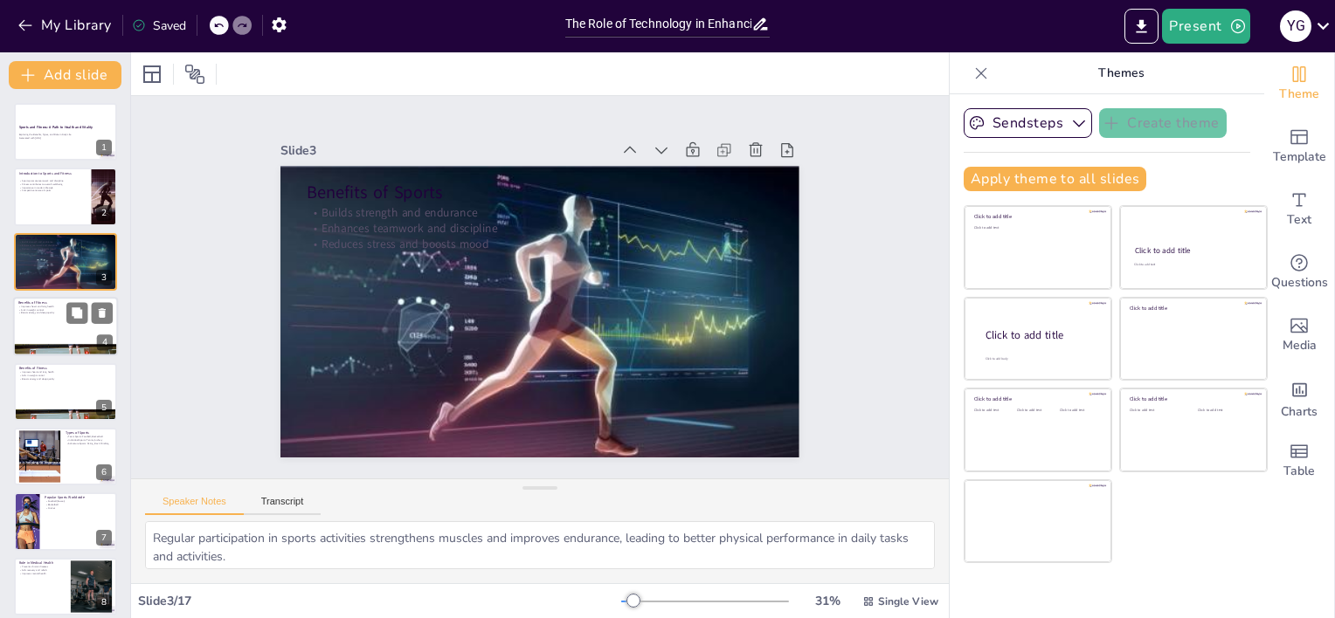
click at [88, 328] on div at bounding box center [65, 326] width 105 height 59
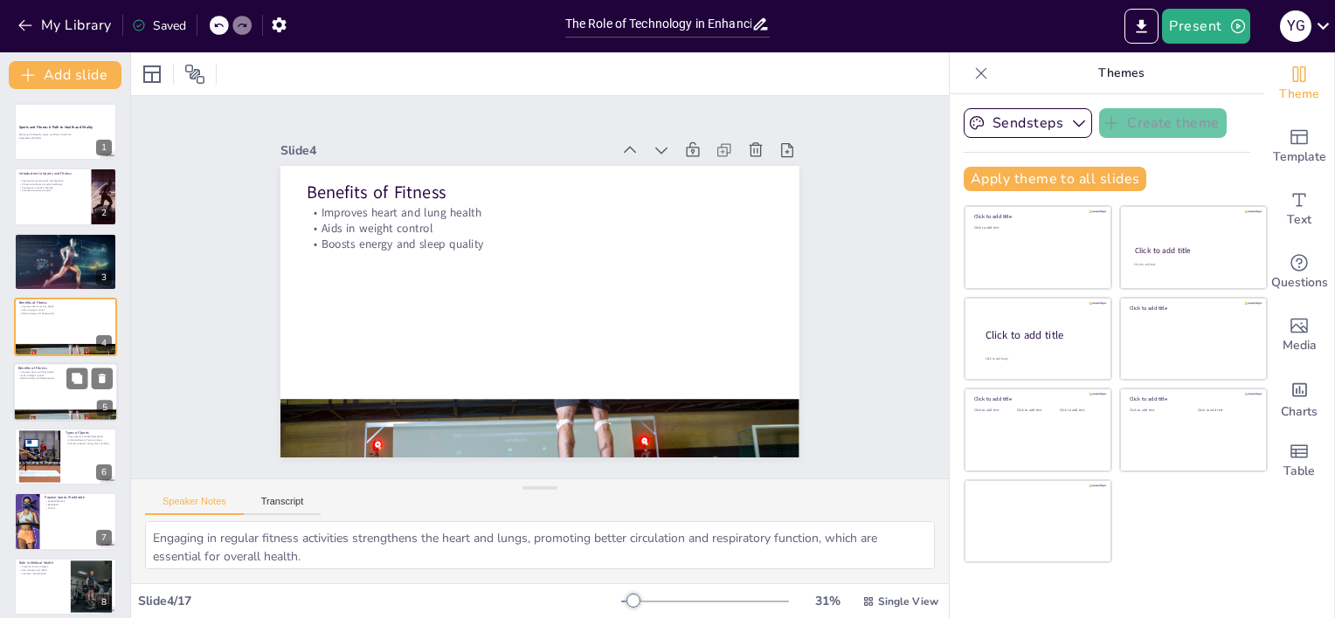
click at [44, 391] on div at bounding box center [65, 391] width 105 height 59
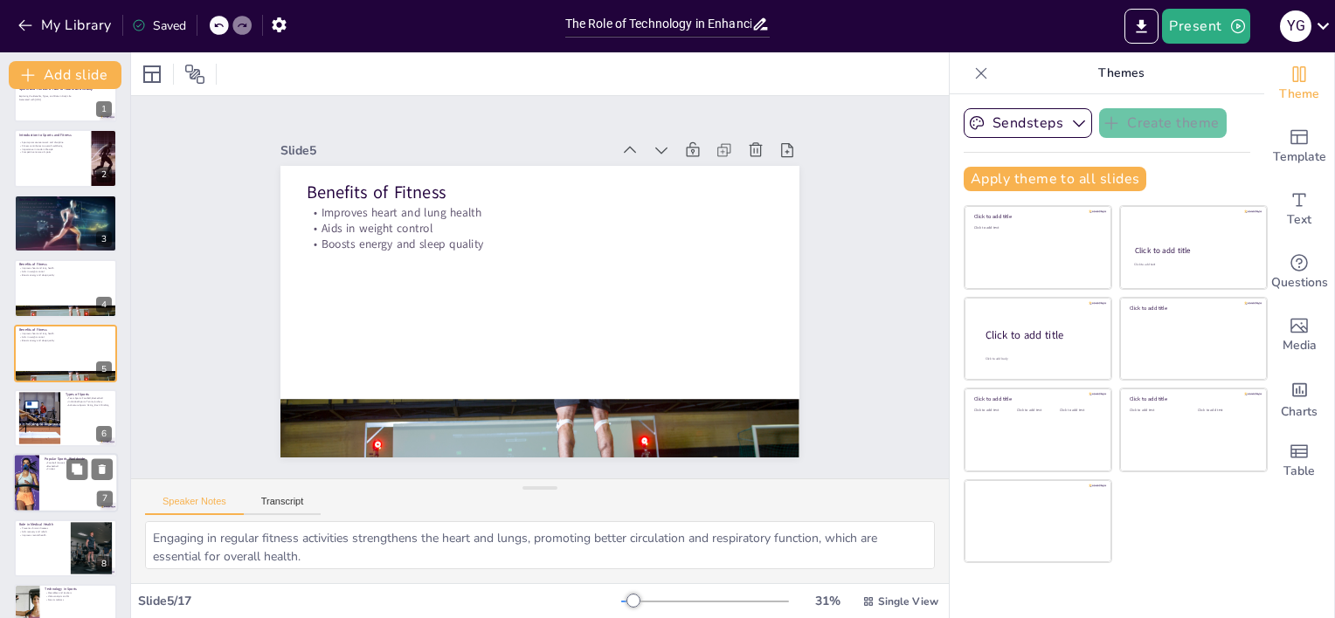
click at [54, 397] on div at bounding box center [39, 418] width 107 height 52
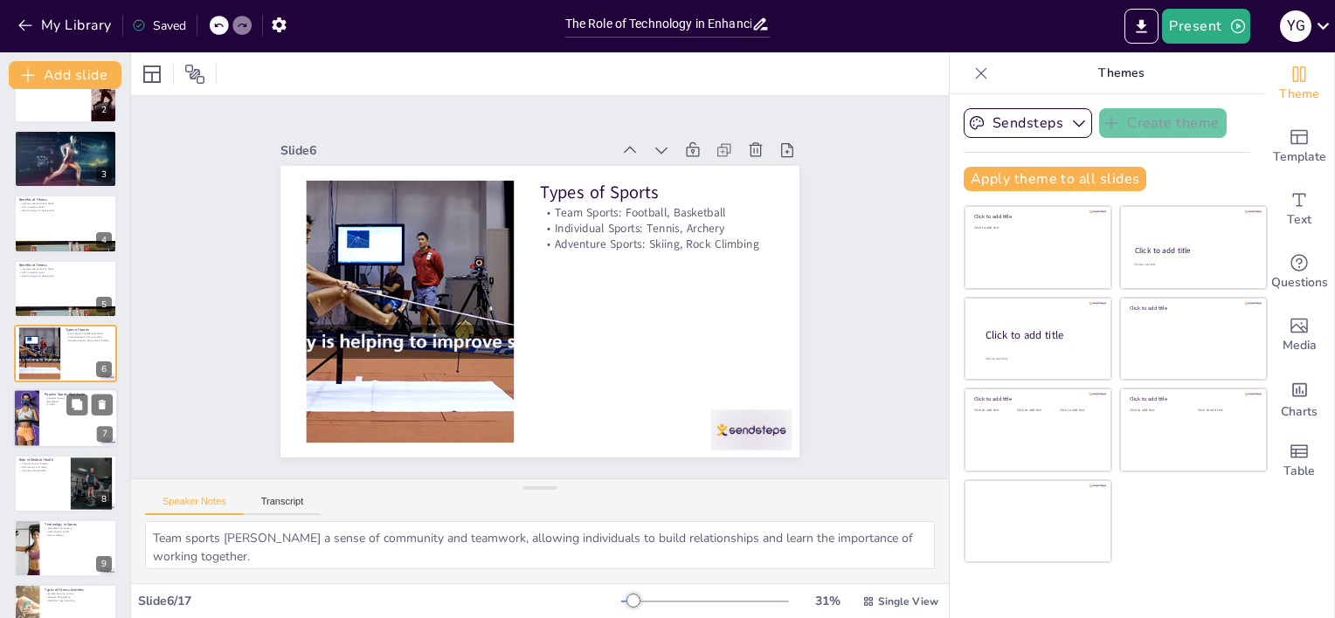
click at [55, 397] on p "Football (Soccer)" at bounding box center [79, 398] width 68 height 3
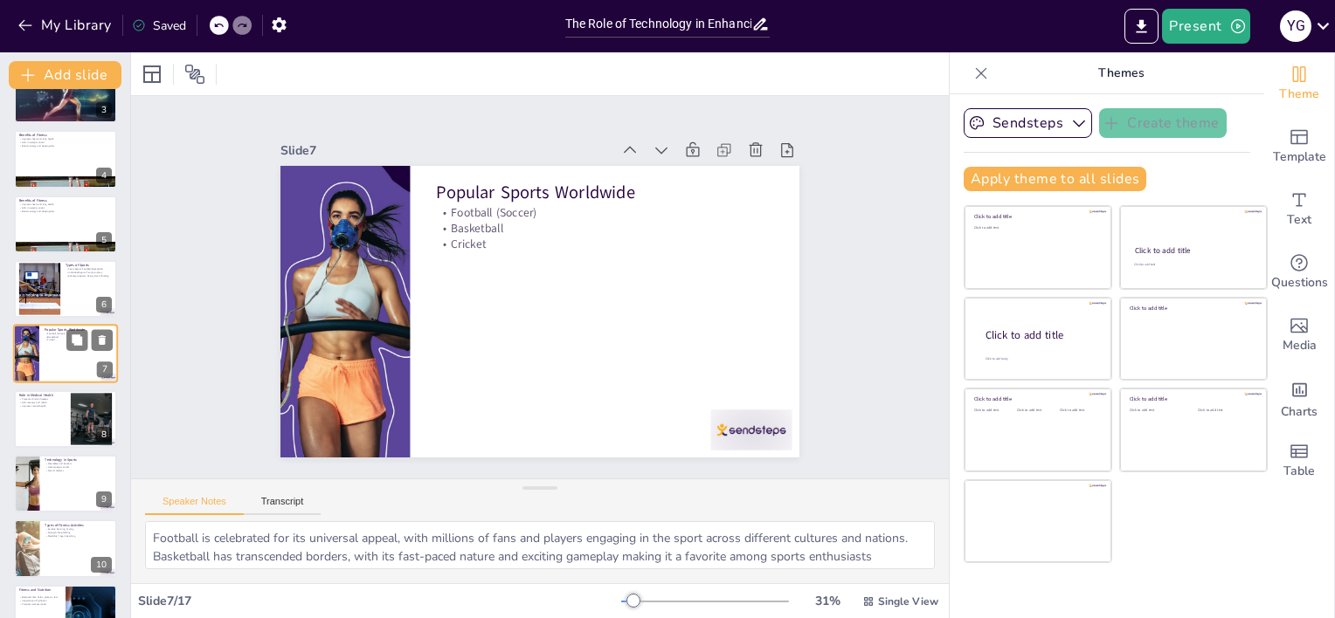
click at [55, 397] on p "Prevents chronic diseases" at bounding box center [42, 398] width 46 height 3
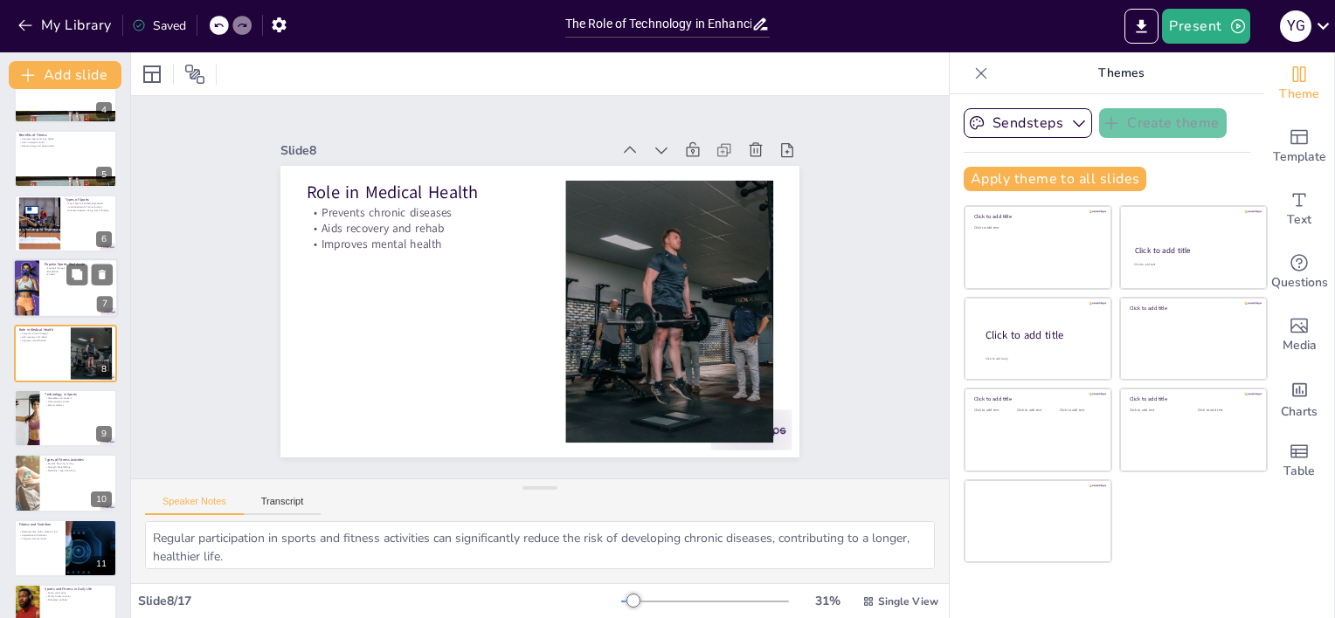
click at [55, 397] on p "Wearables and trackers" at bounding box center [78, 398] width 67 height 3
type textarea "Wearable devices provide athletes with valuable data on their performance, help…"
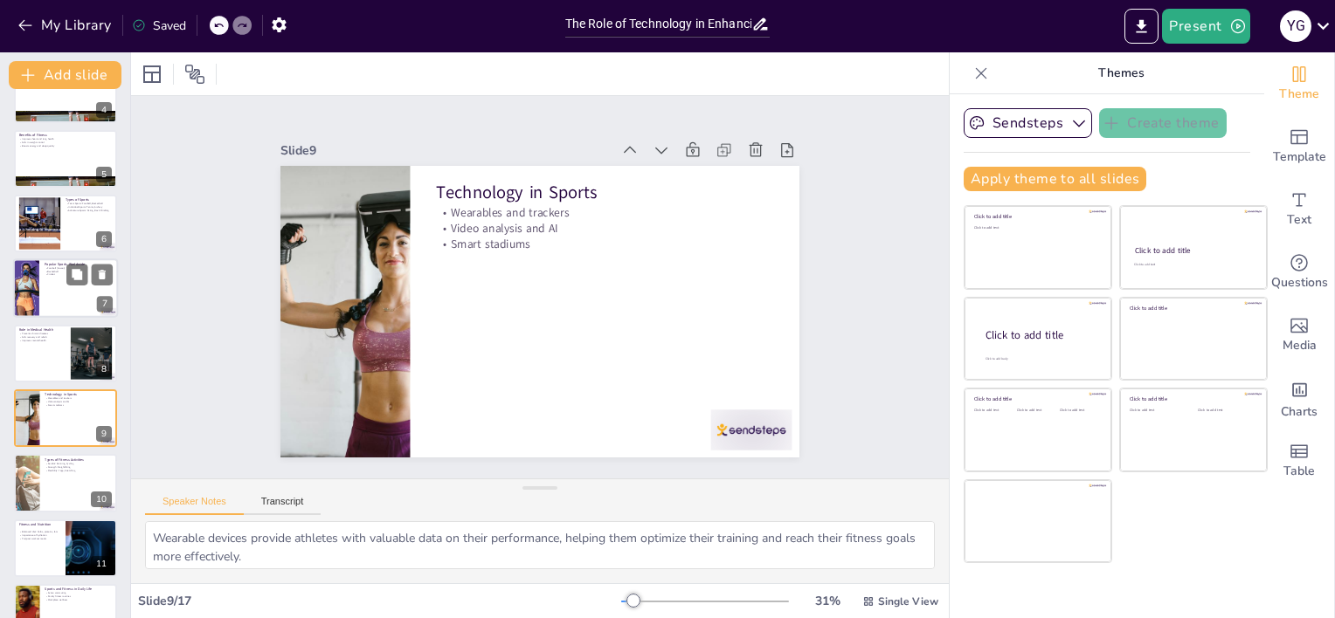
scroll to position [297, 0]
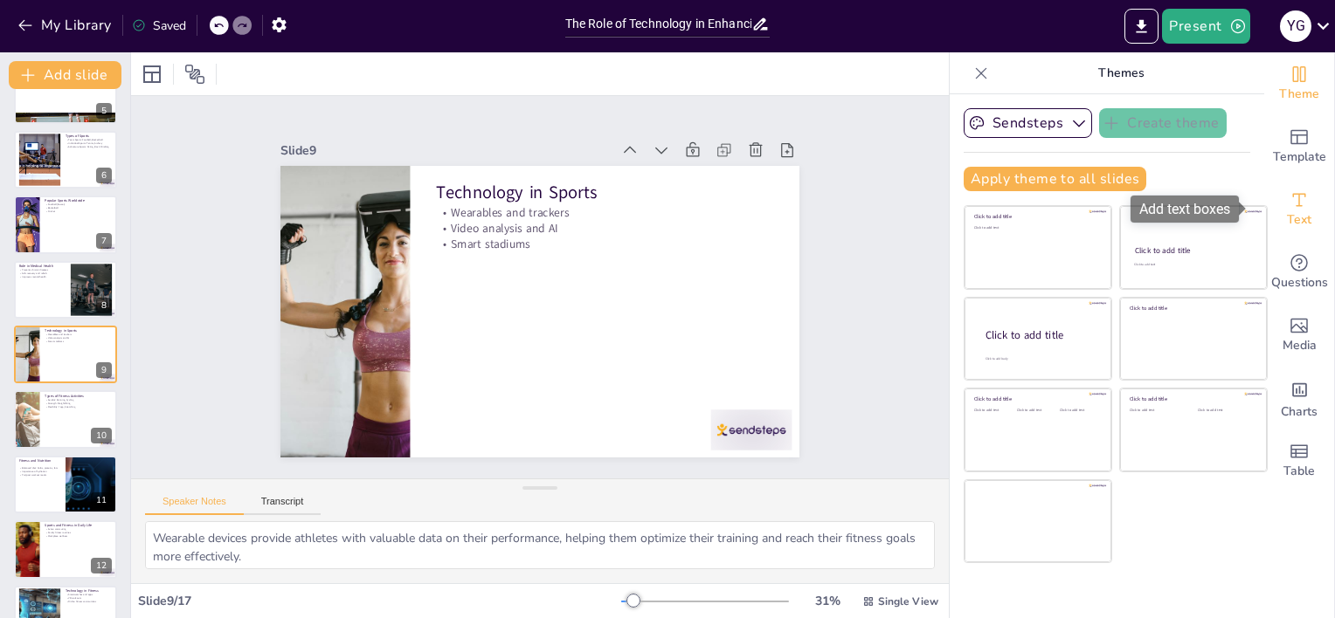
click at [1282, 210] on div "Text" at bounding box center [1299, 209] width 70 height 63
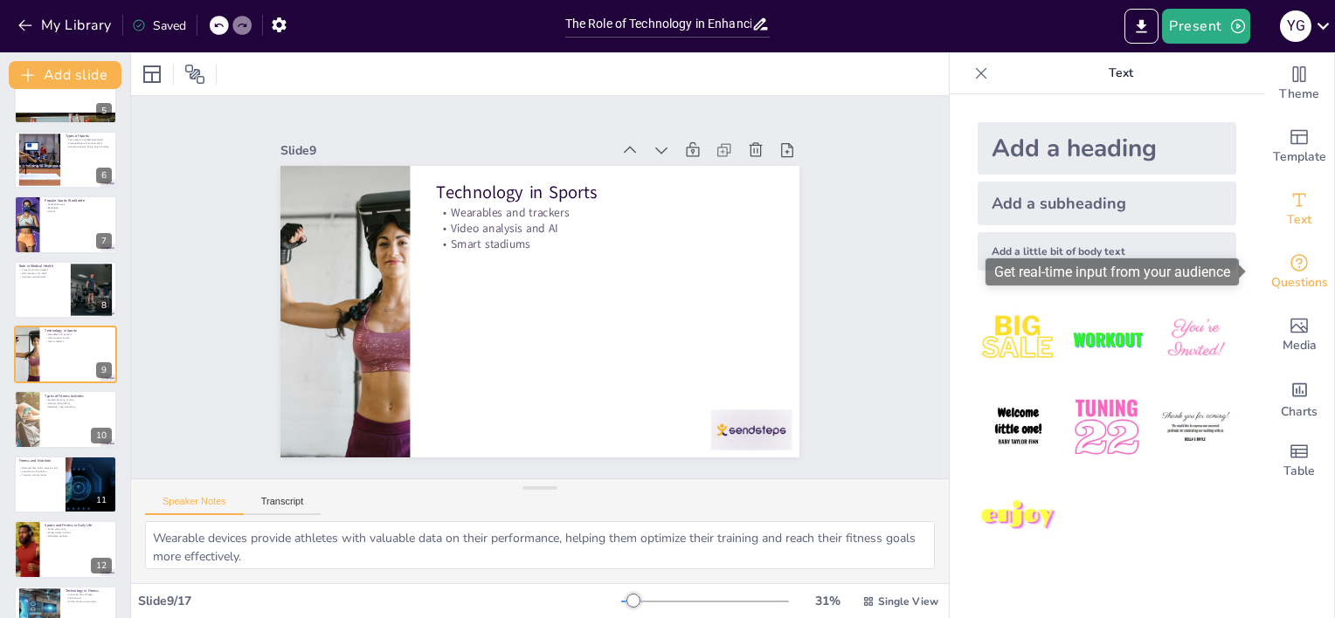
click at [1307, 300] on div "Questions" at bounding box center [1299, 272] width 70 height 63
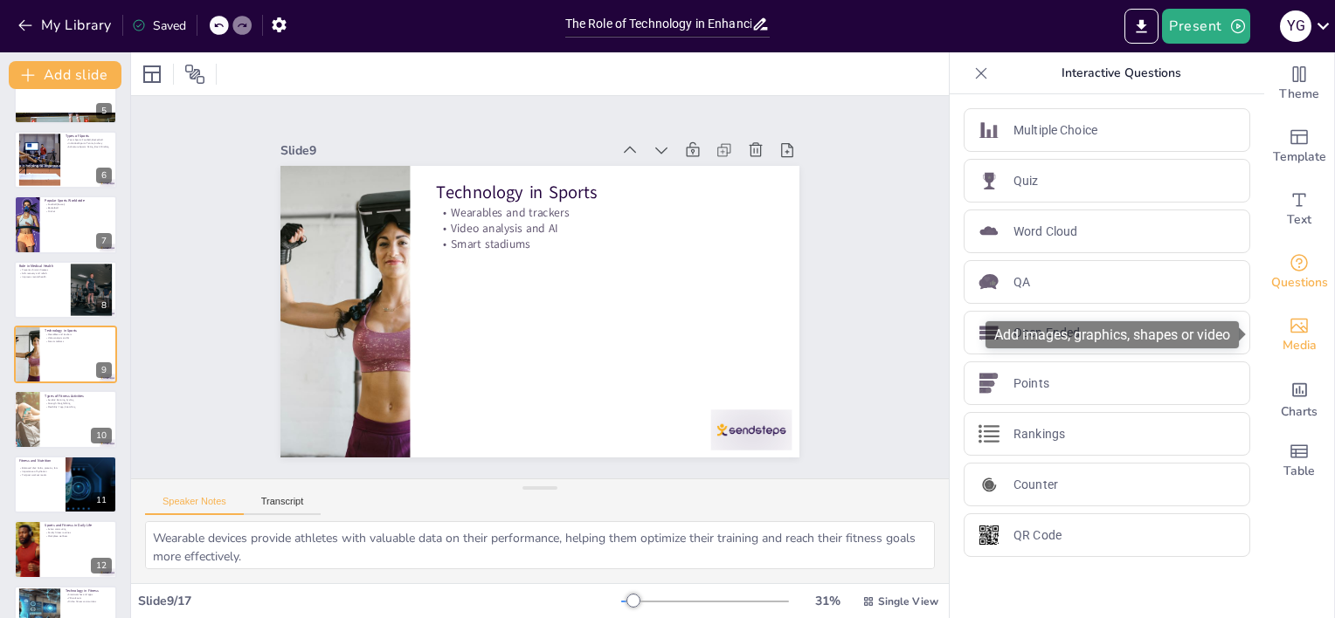
click at [1306, 356] on div "Media" at bounding box center [1299, 335] width 70 height 63
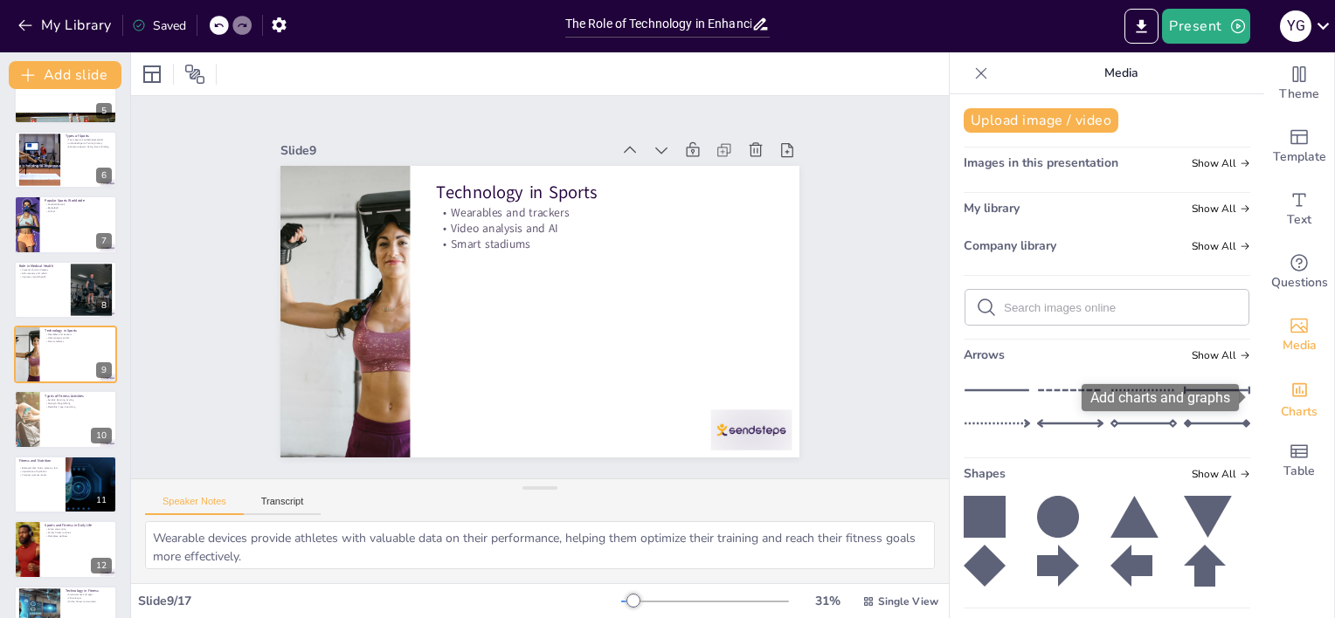
click at [1304, 416] on div "Charts" at bounding box center [1299, 398] width 70 height 63
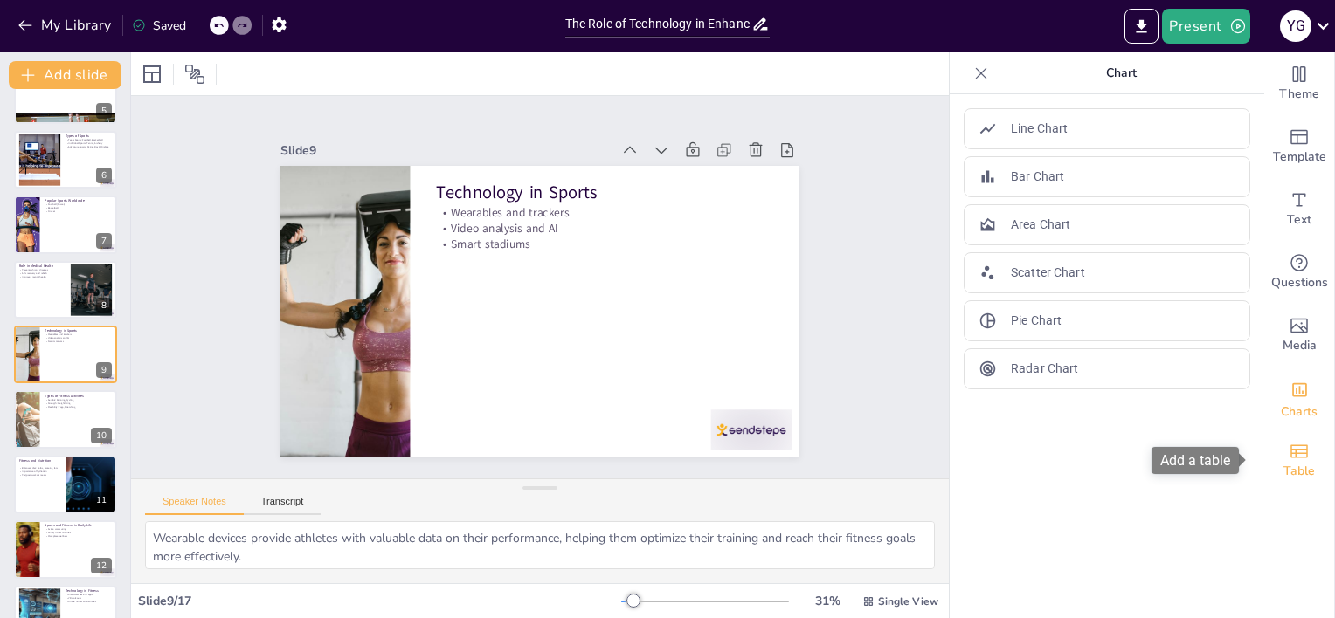
click at [1306, 461] on div "Table" at bounding box center [1299, 461] width 70 height 63
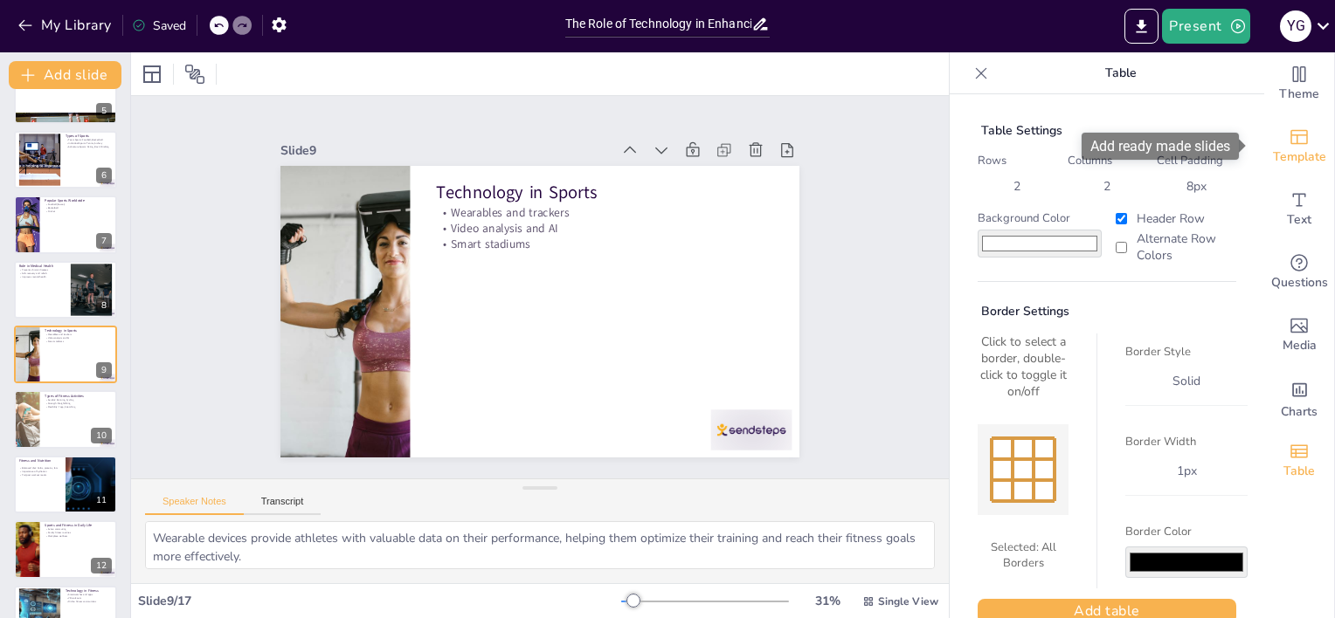
click at [1273, 159] on span "Template" at bounding box center [1299, 157] width 53 height 19
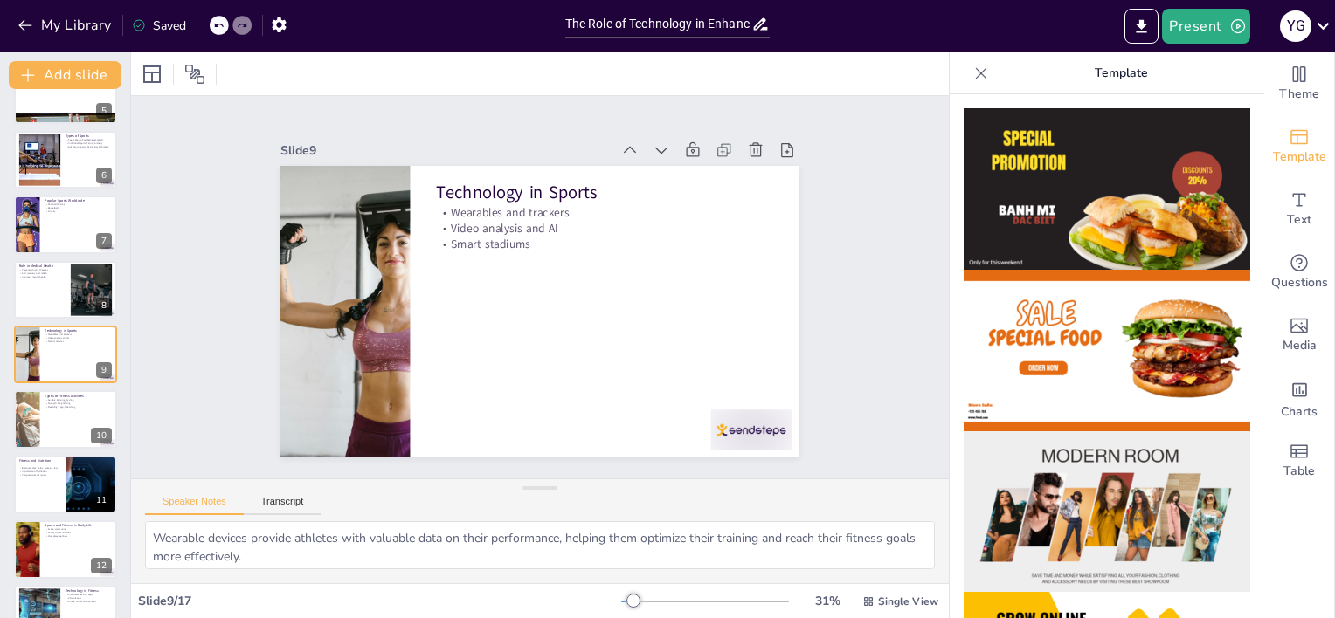
click at [1120, 259] on img at bounding box center [1106, 189] width 286 height 162
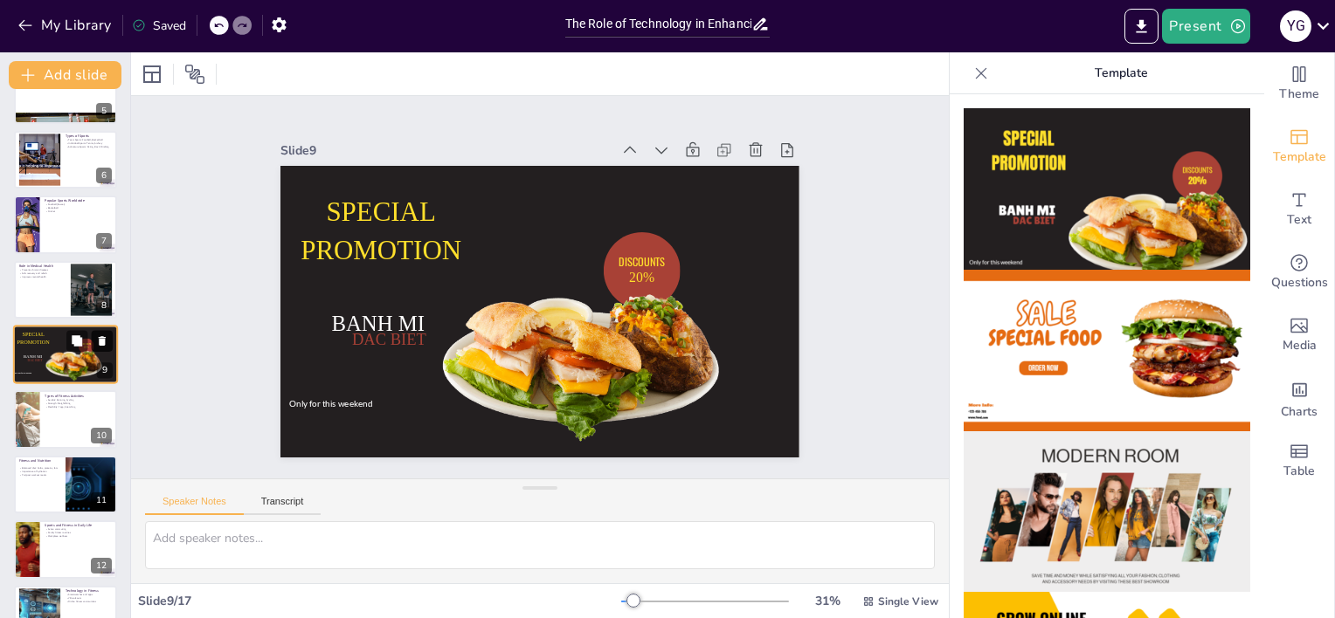
click at [105, 339] on icon at bounding box center [102, 341] width 7 height 10
type textarea "Aerobic exercises are crucial for heart health, increasing endurance and stamin…"
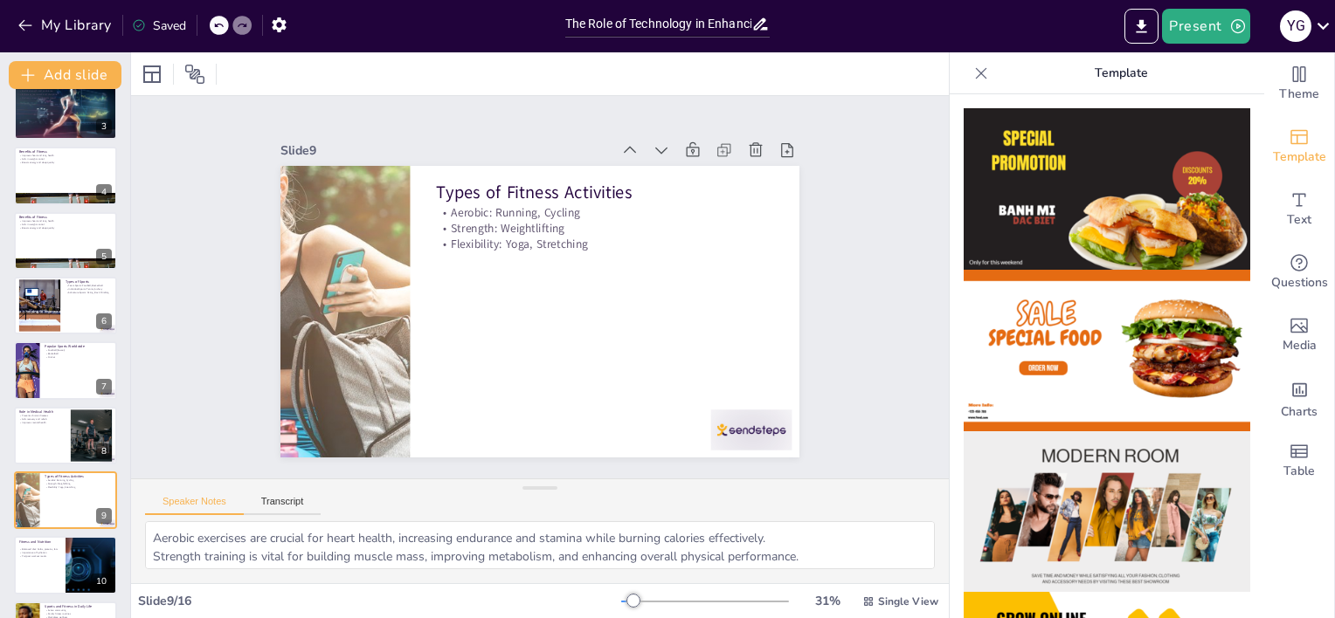
scroll to position [0, 0]
